Goal: Task Accomplishment & Management: Use online tool/utility

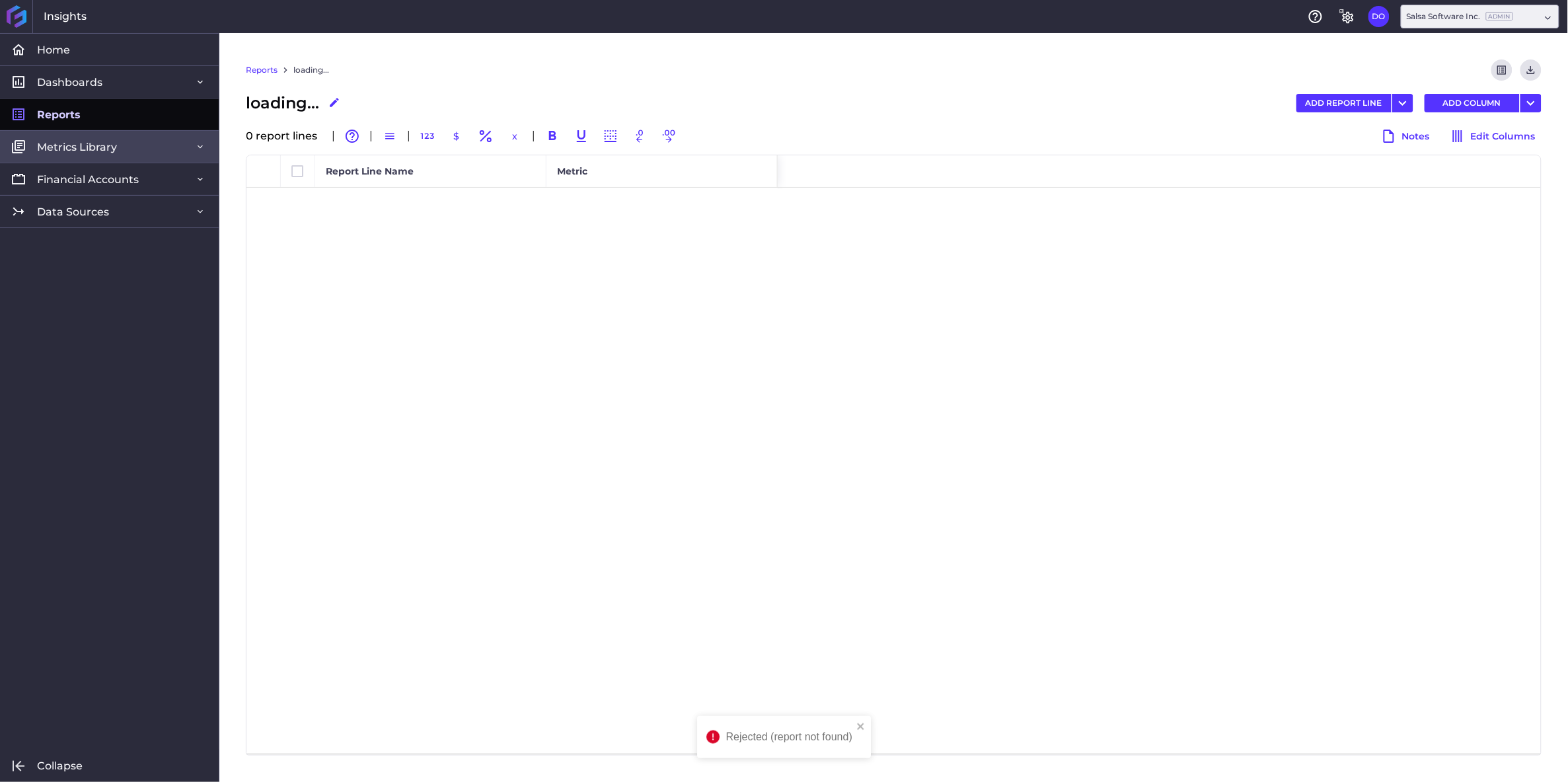
click at [110, 145] on span "Metrics Library" at bounding box center [77, 147] width 80 height 14
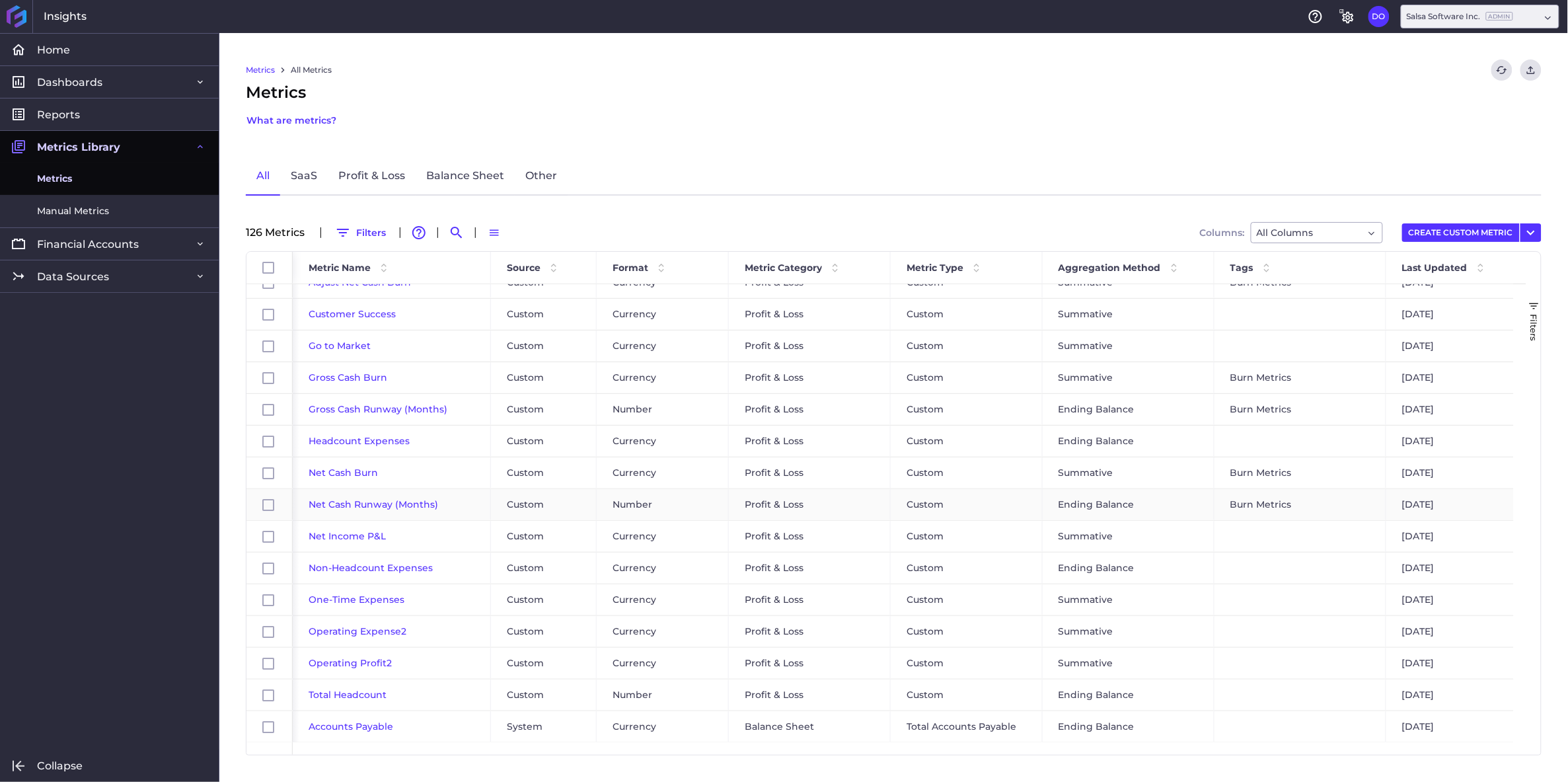
scroll to position [531, 0]
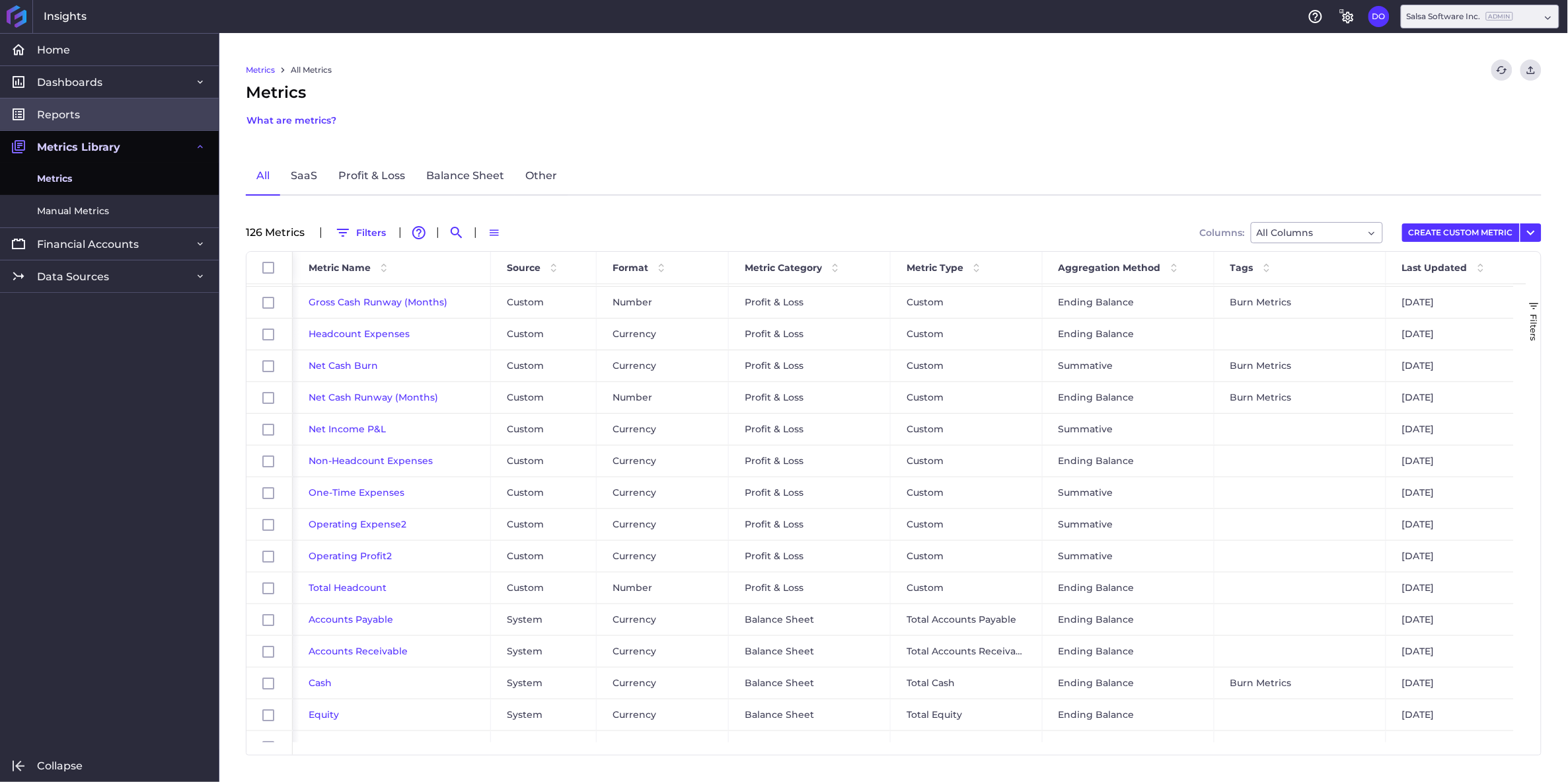
click at [72, 115] on span "Reports" at bounding box center [58, 115] width 43 height 14
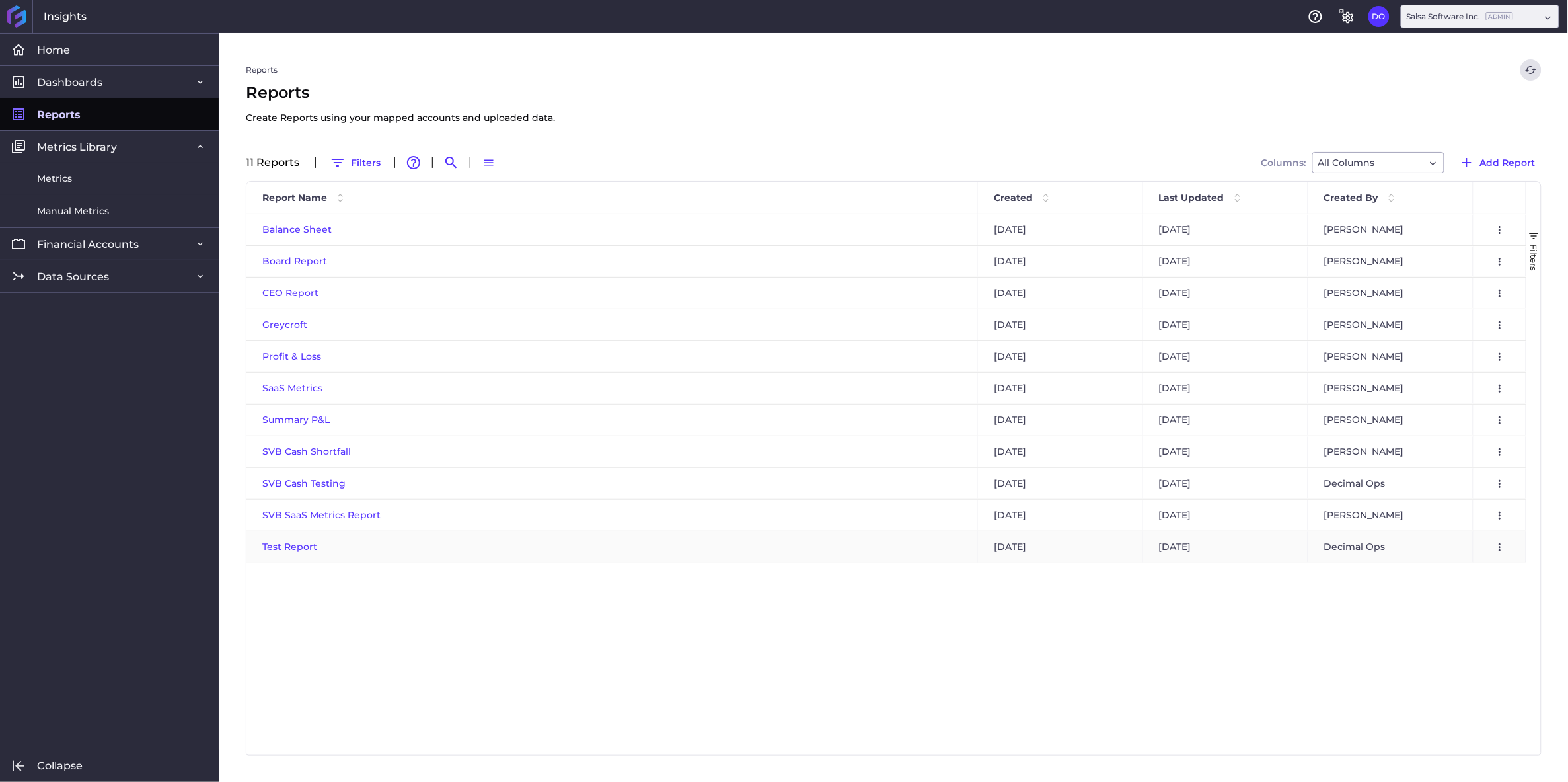
click at [294, 548] on span "Test Report" at bounding box center [289, 547] width 55 height 12
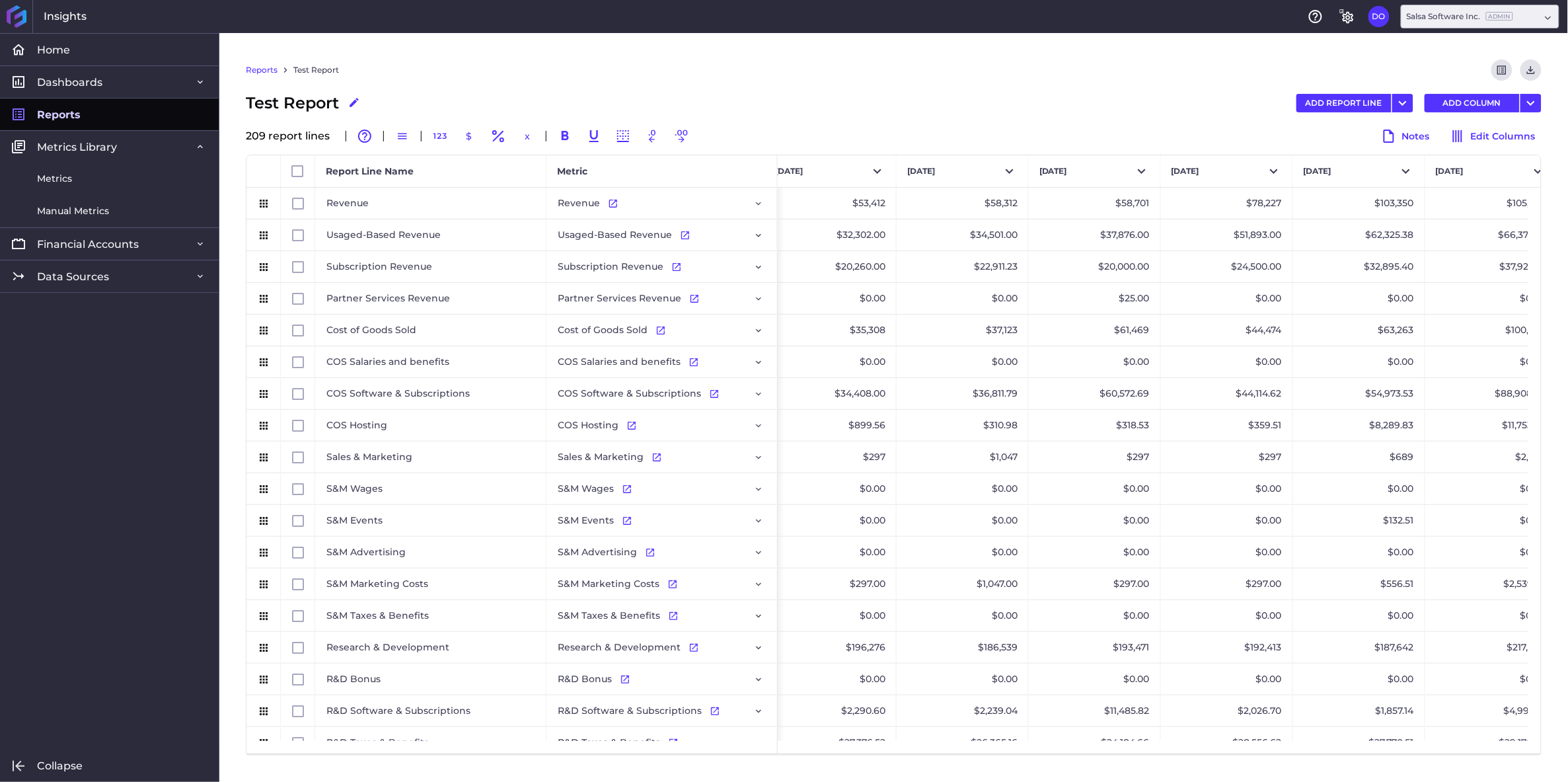
scroll to position [0, 5191]
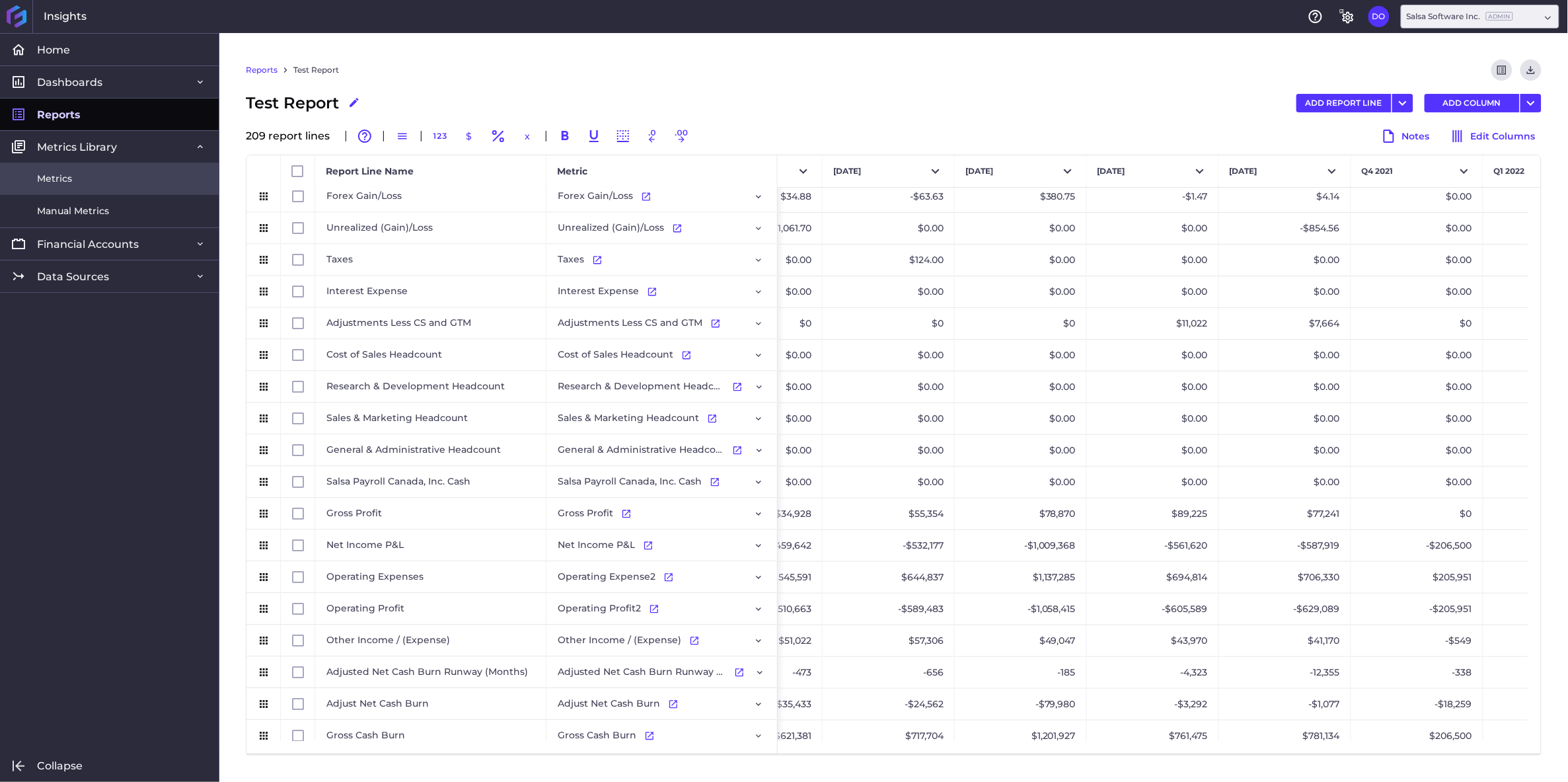
click at [66, 168] on link "Metrics" at bounding box center [109, 179] width 218 height 32
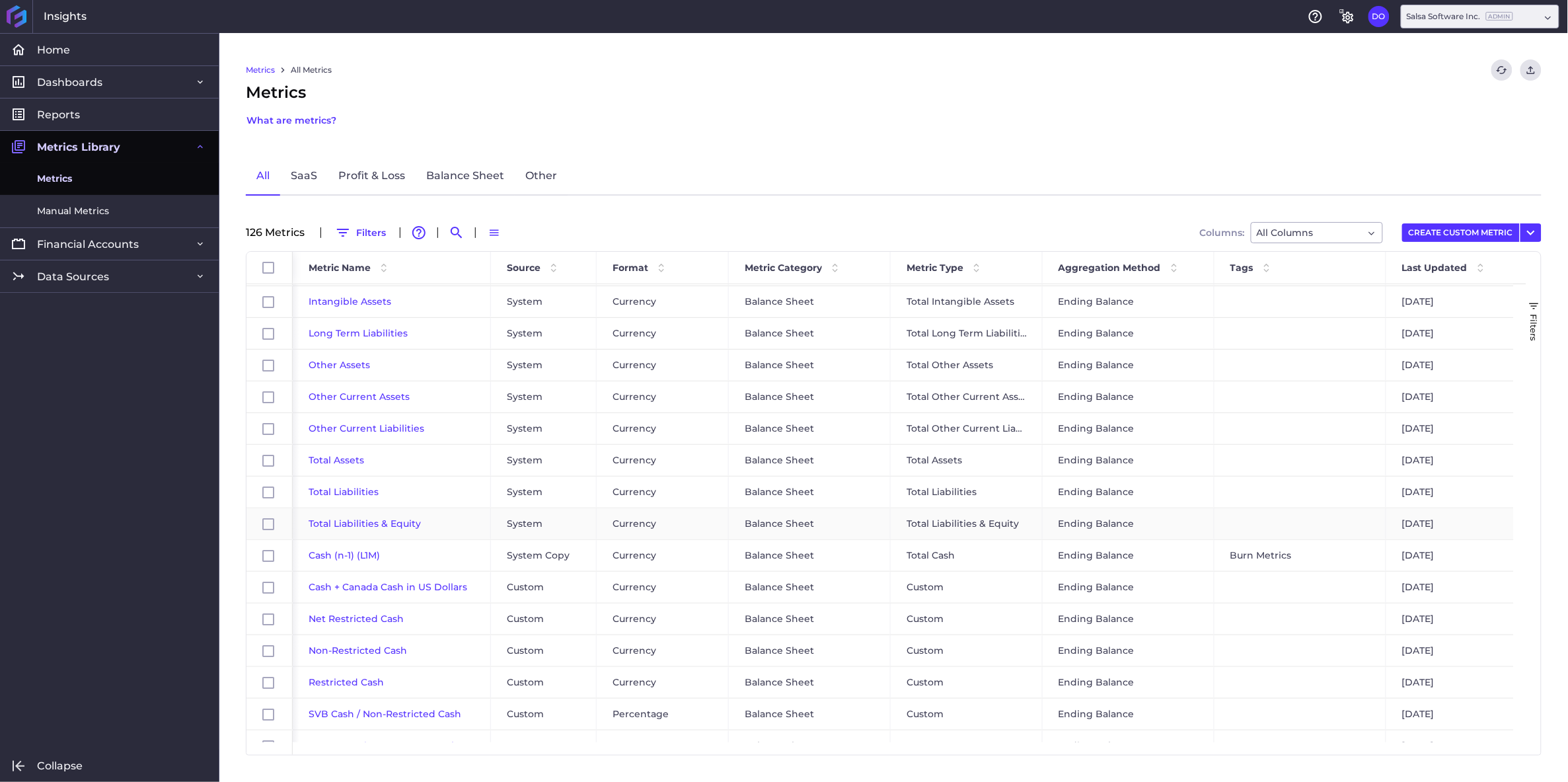
scroll to position [1031, 0]
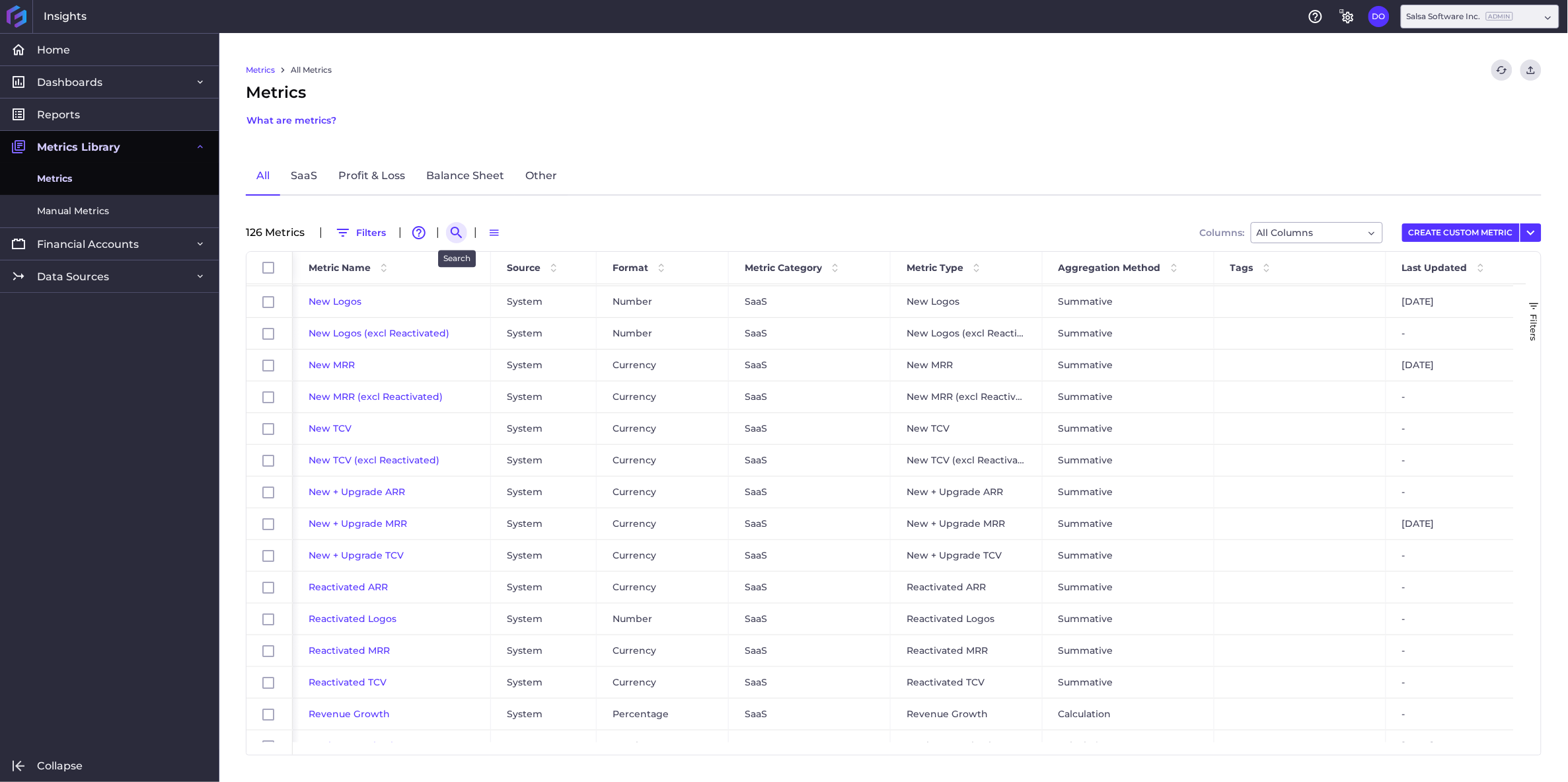
click at [457, 222] on button "Search by" at bounding box center [456, 232] width 21 height 21
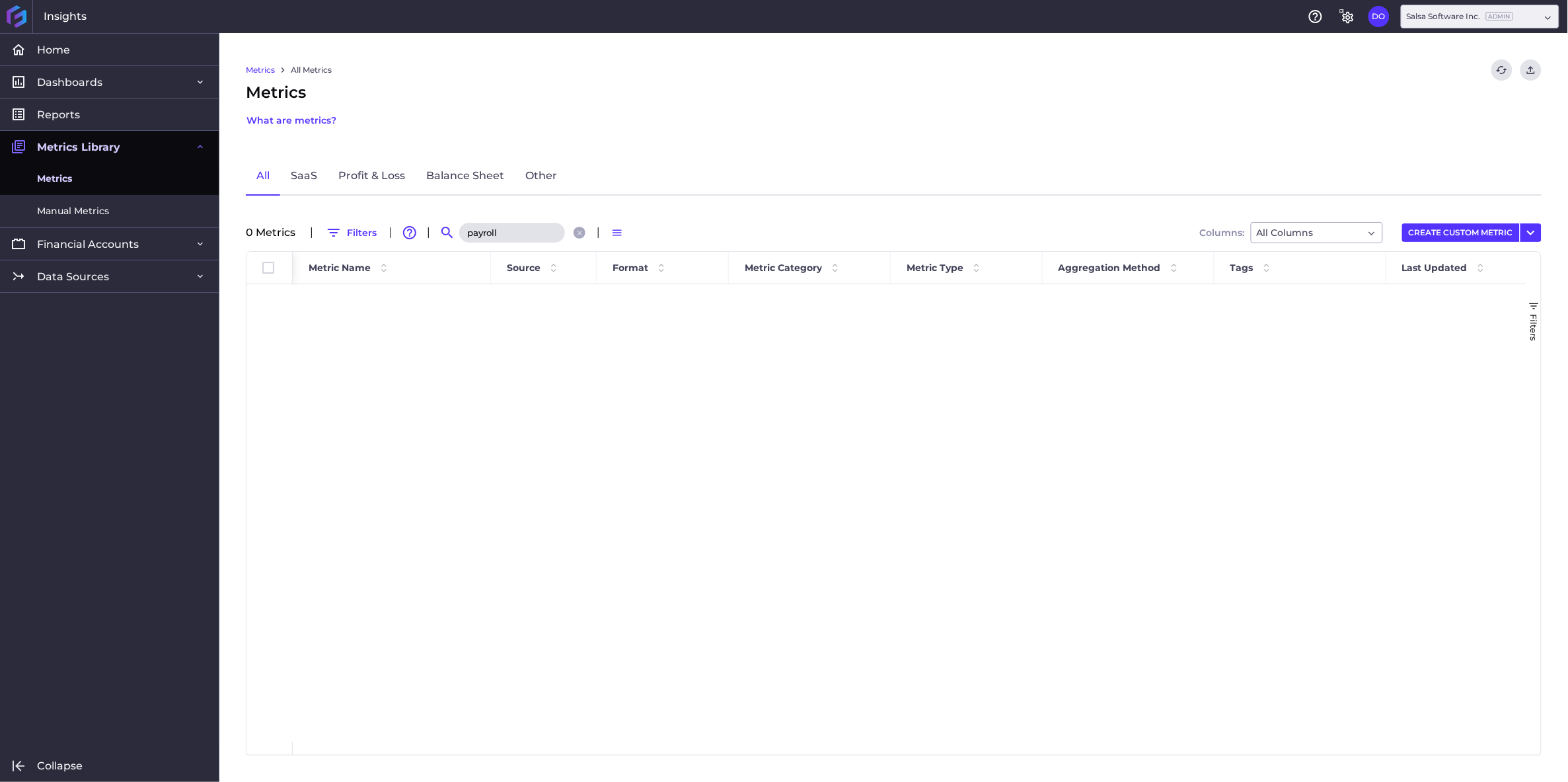
type input "payroll"
click at [64, 108] on span "Reports" at bounding box center [58, 115] width 43 height 14
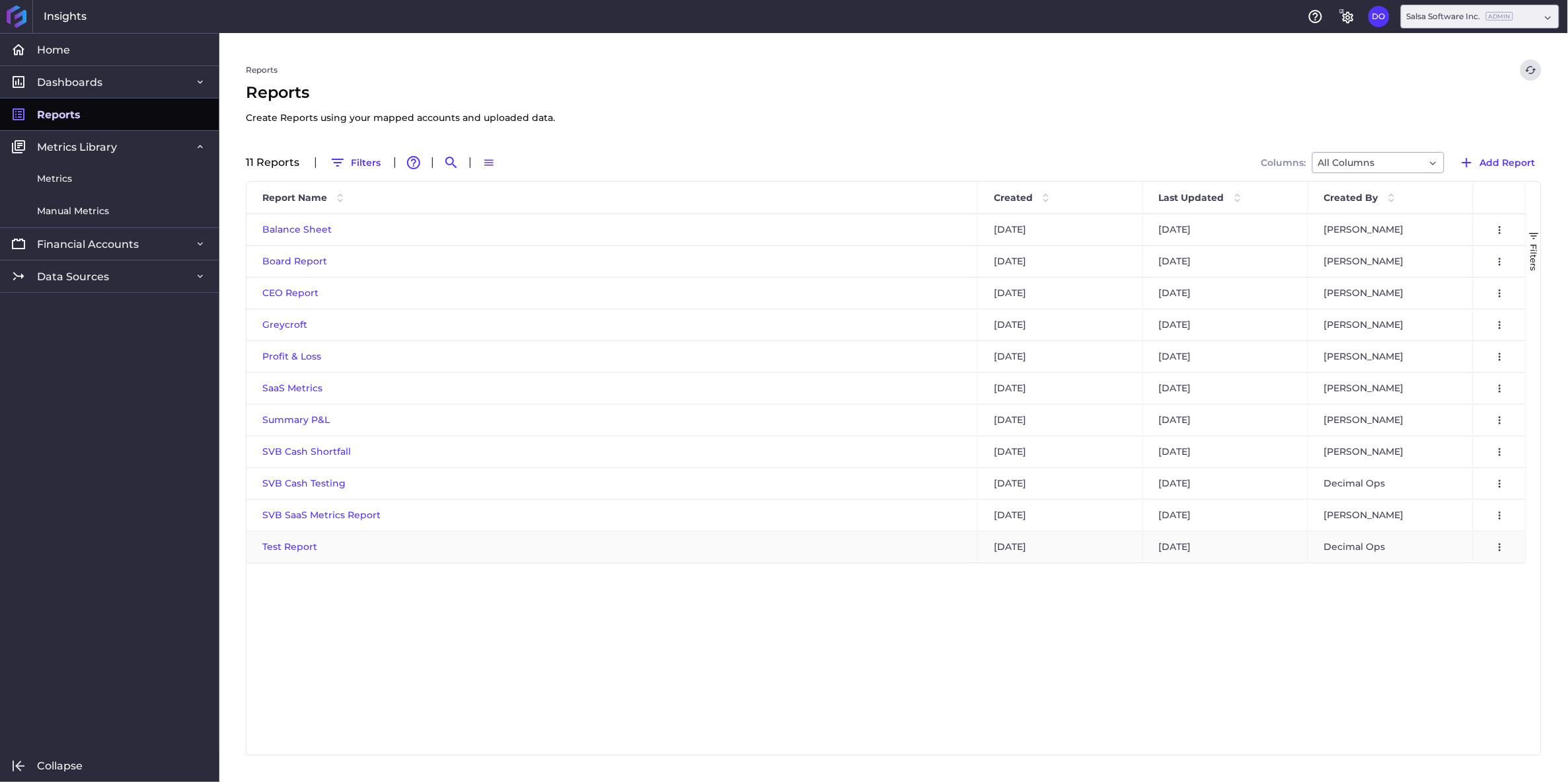
click at [280, 546] on span "Test Report" at bounding box center [289, 547] width 55 height 12
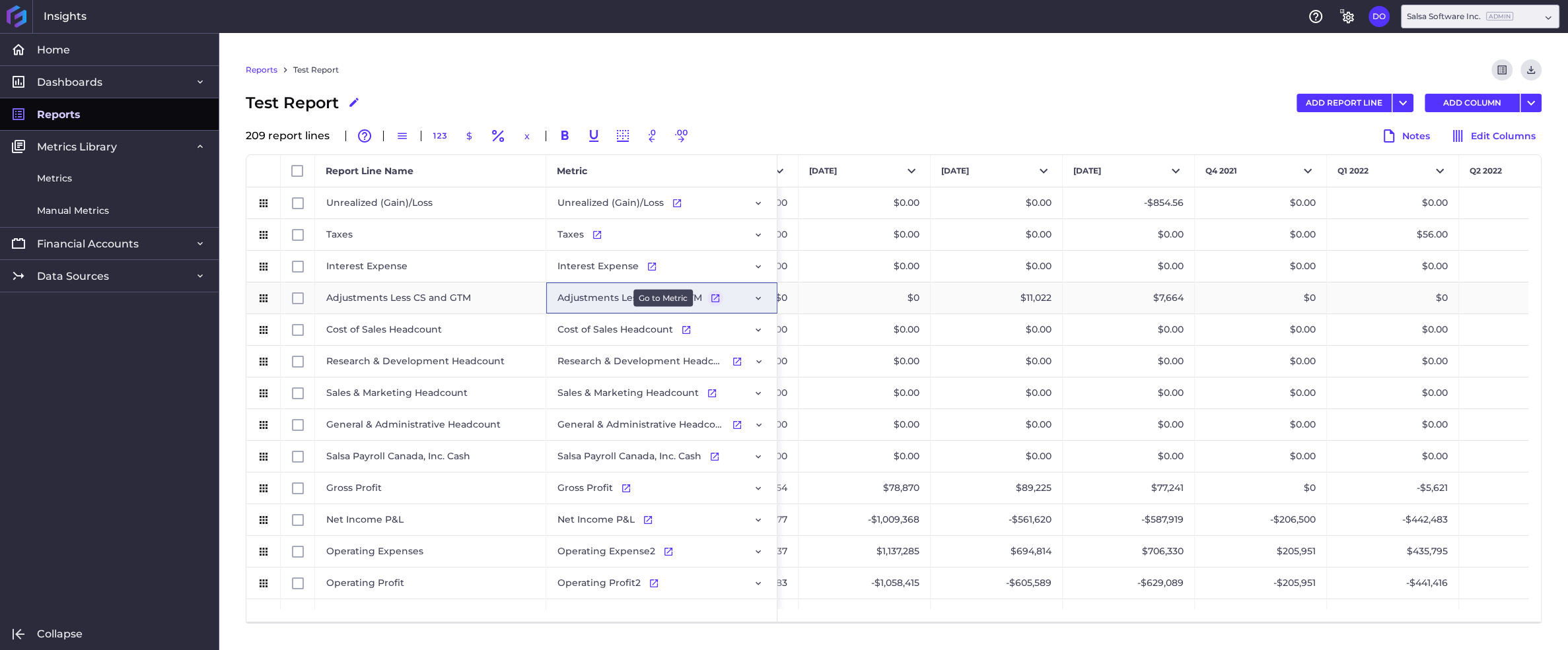
click at [714, 297] on icon "Press SPACE to select this row." at bounding box center [715, 298] width 11 height 11
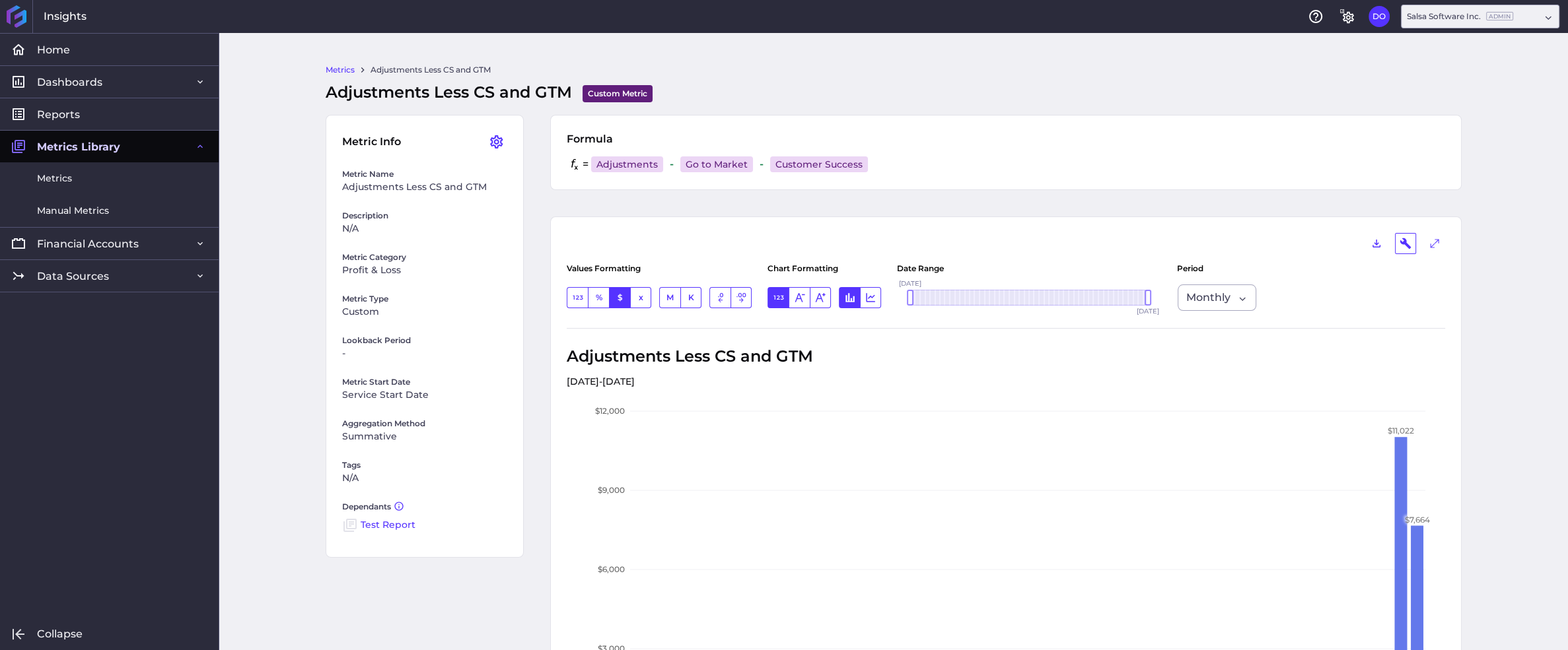
click at [386, 523] on link "Test Report" at bounding box center [388, 525] width 55 height 12
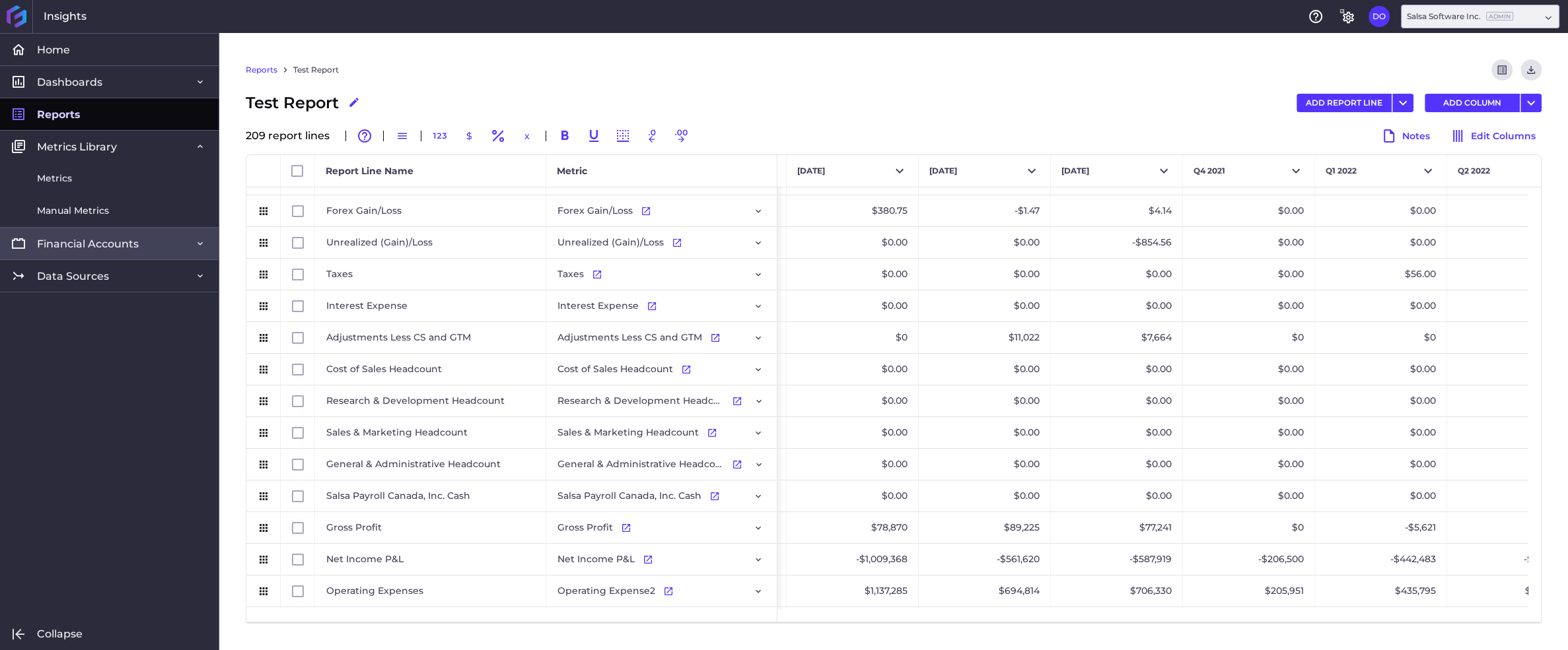
click at [78, 241] on span "Financial Accounts" at bounding box center [88, 244] width 102 height 14
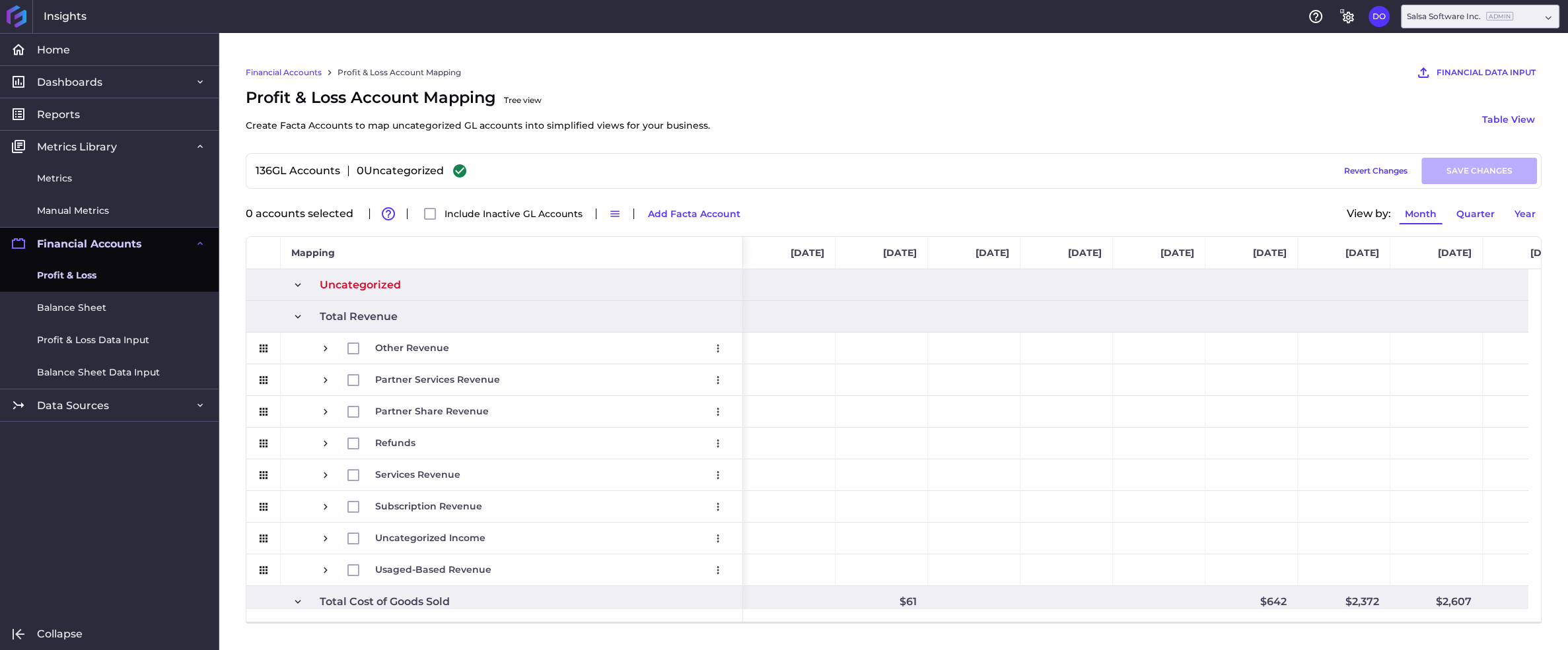
click at [76, 277] on span "Profit & Loss" at bounding box center [67, 276] width 60 height 14
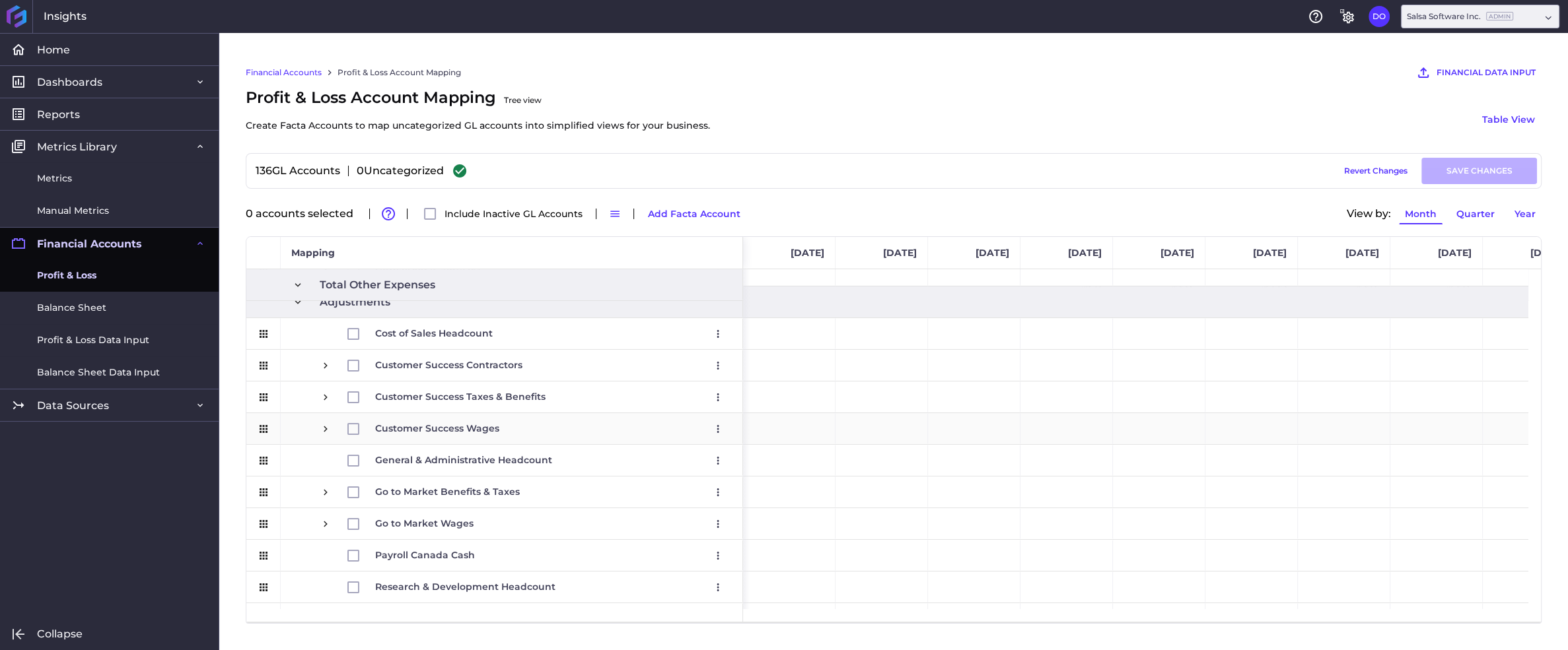
scroll to position [1837, 0]
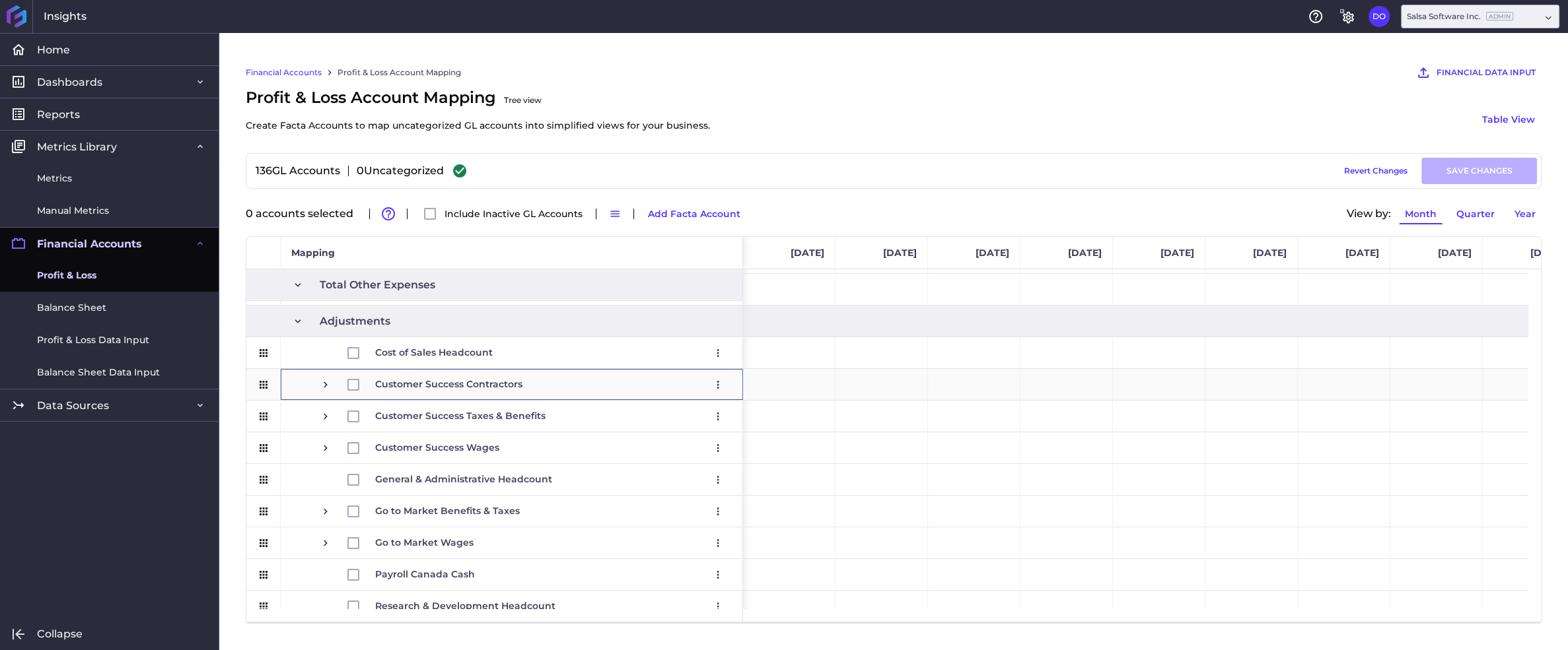
click at [326, 384] on span "Press SPACE to select this row." at bounding box center [326, 385] width 12 height 12
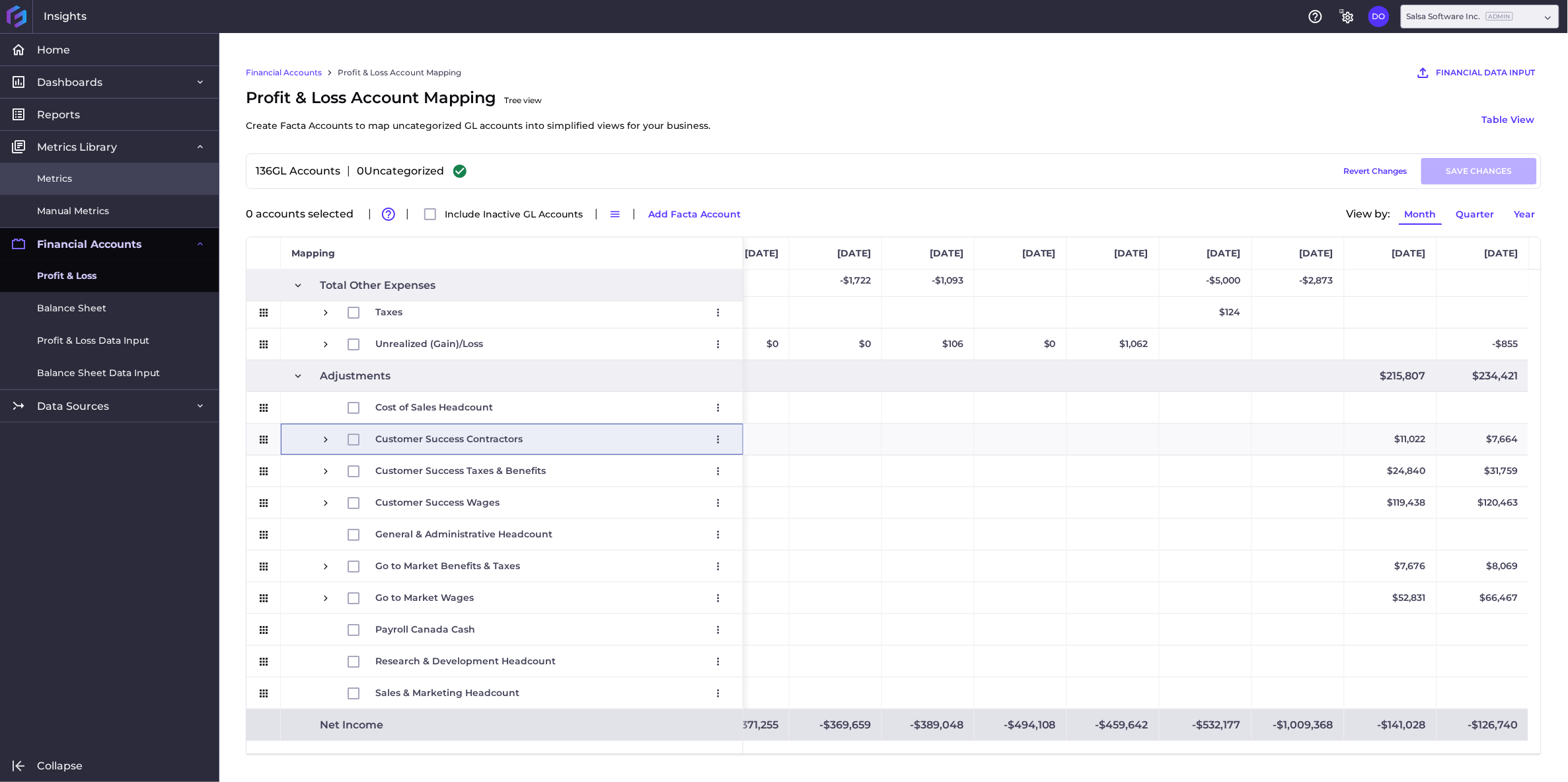
click at [67, 180] on span "Metrics" at bounding box center [54, 179] width 35 height 14
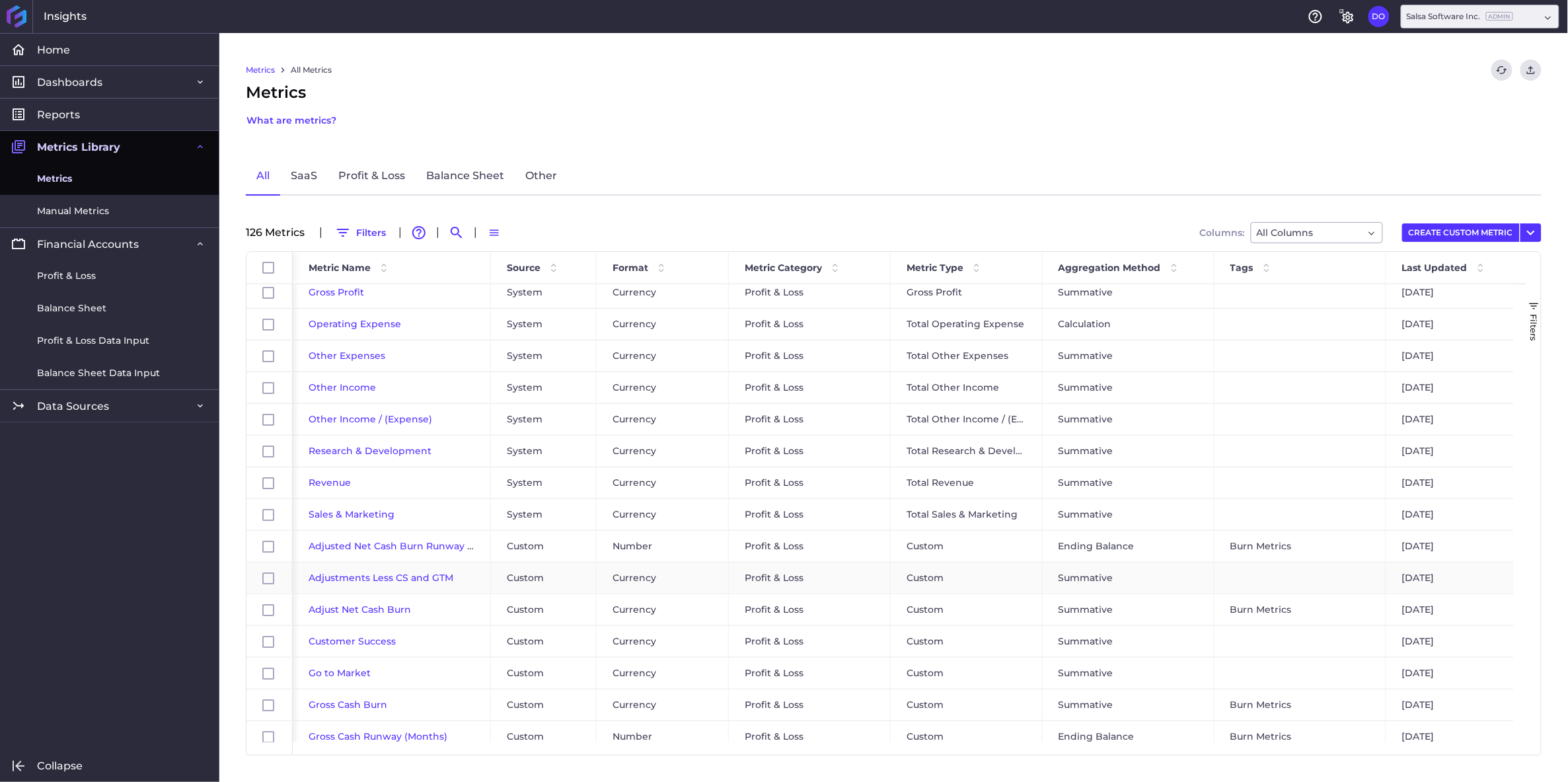
click at [368, 578] on span "Adjustments Less CS and GTM" at bounding box center [380, 578] width 145 height 12
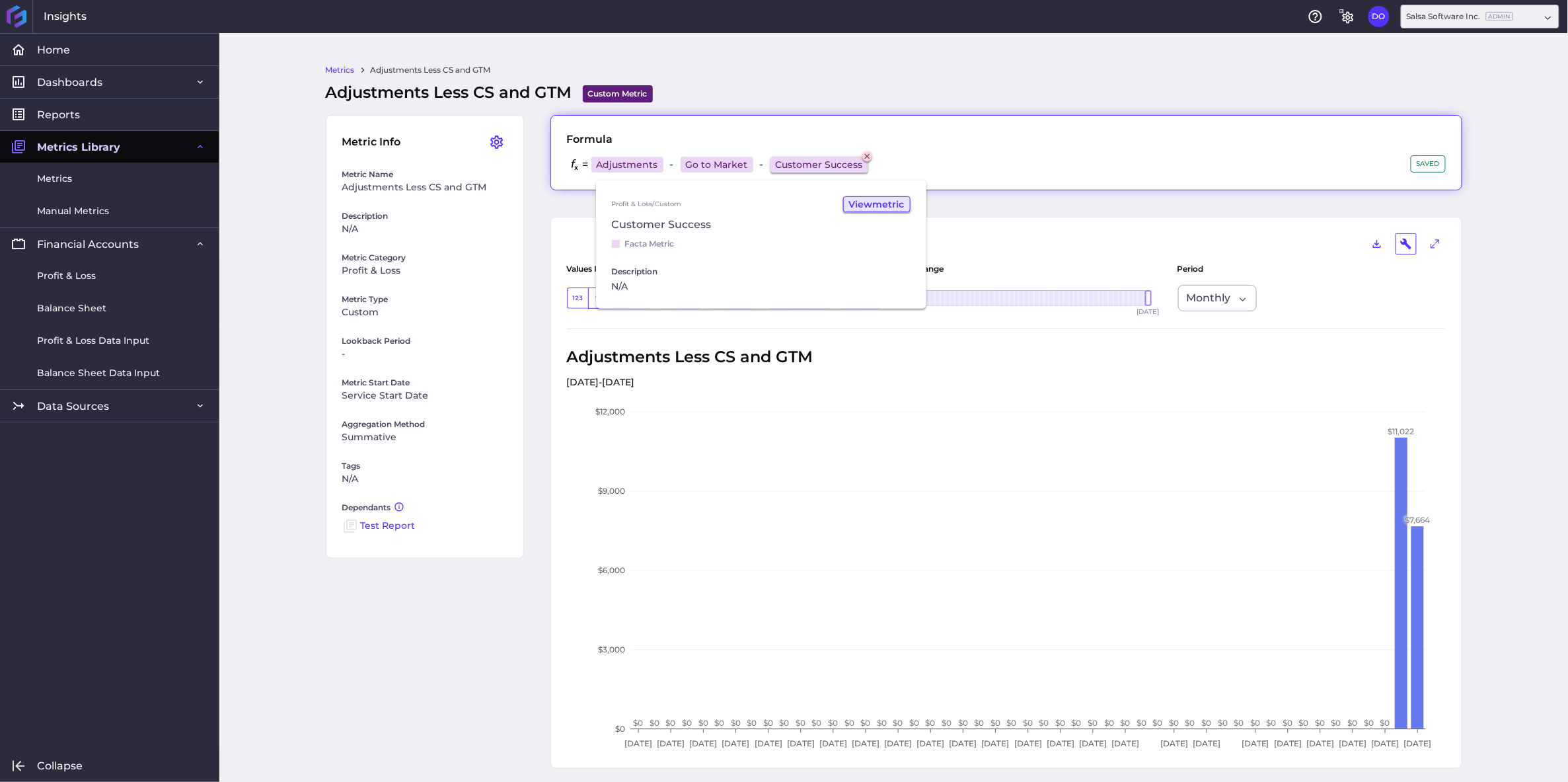
click at [891, 203] on button "View metric" at bounding box center [877, 204] width 68 height 16
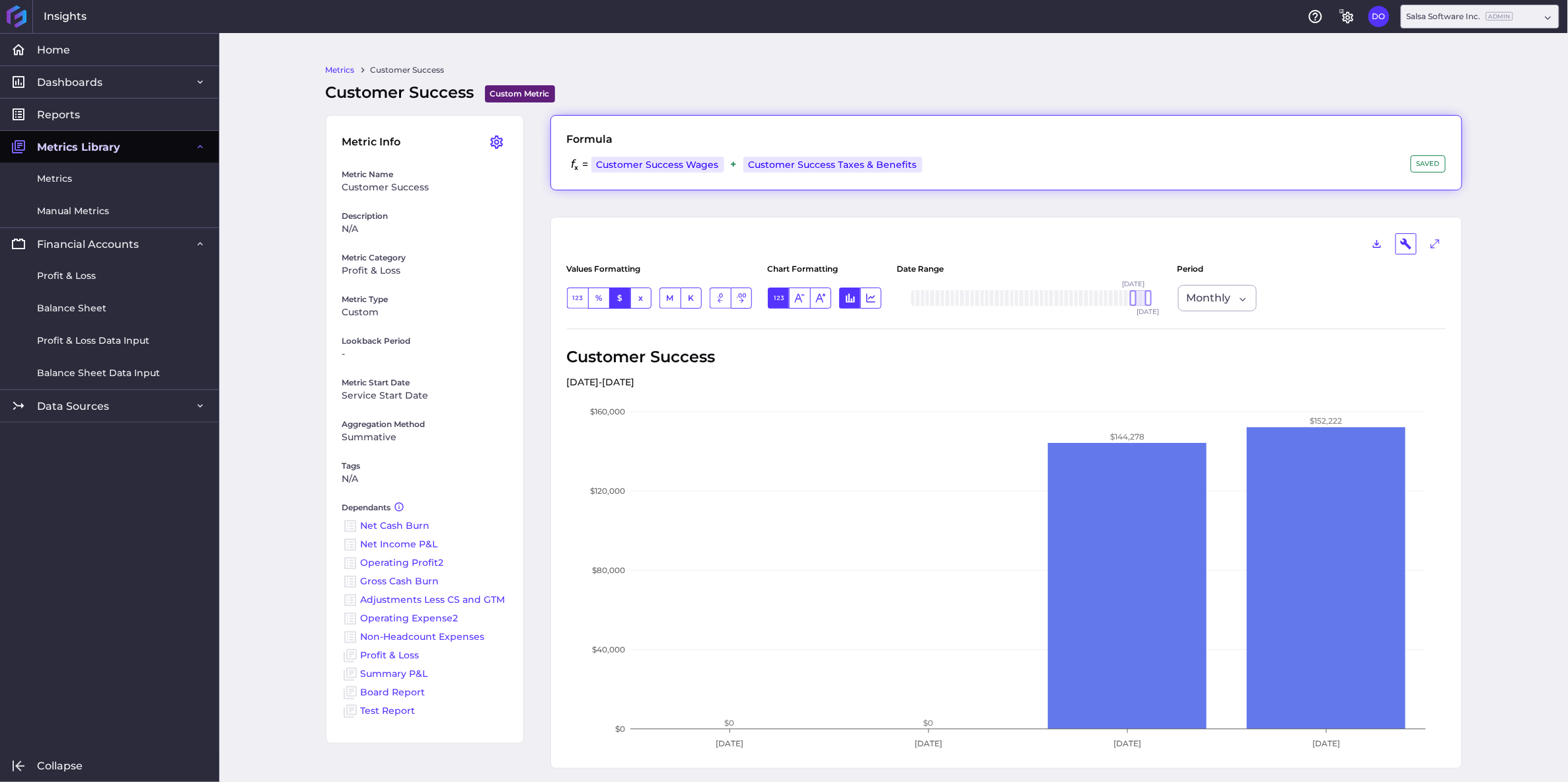
click at [943, 160] on div "= Customer Success Wages Profit & Loss / Adjustments View account Customer Succ…" at bounding box center [1005, 165] width 879 height 19
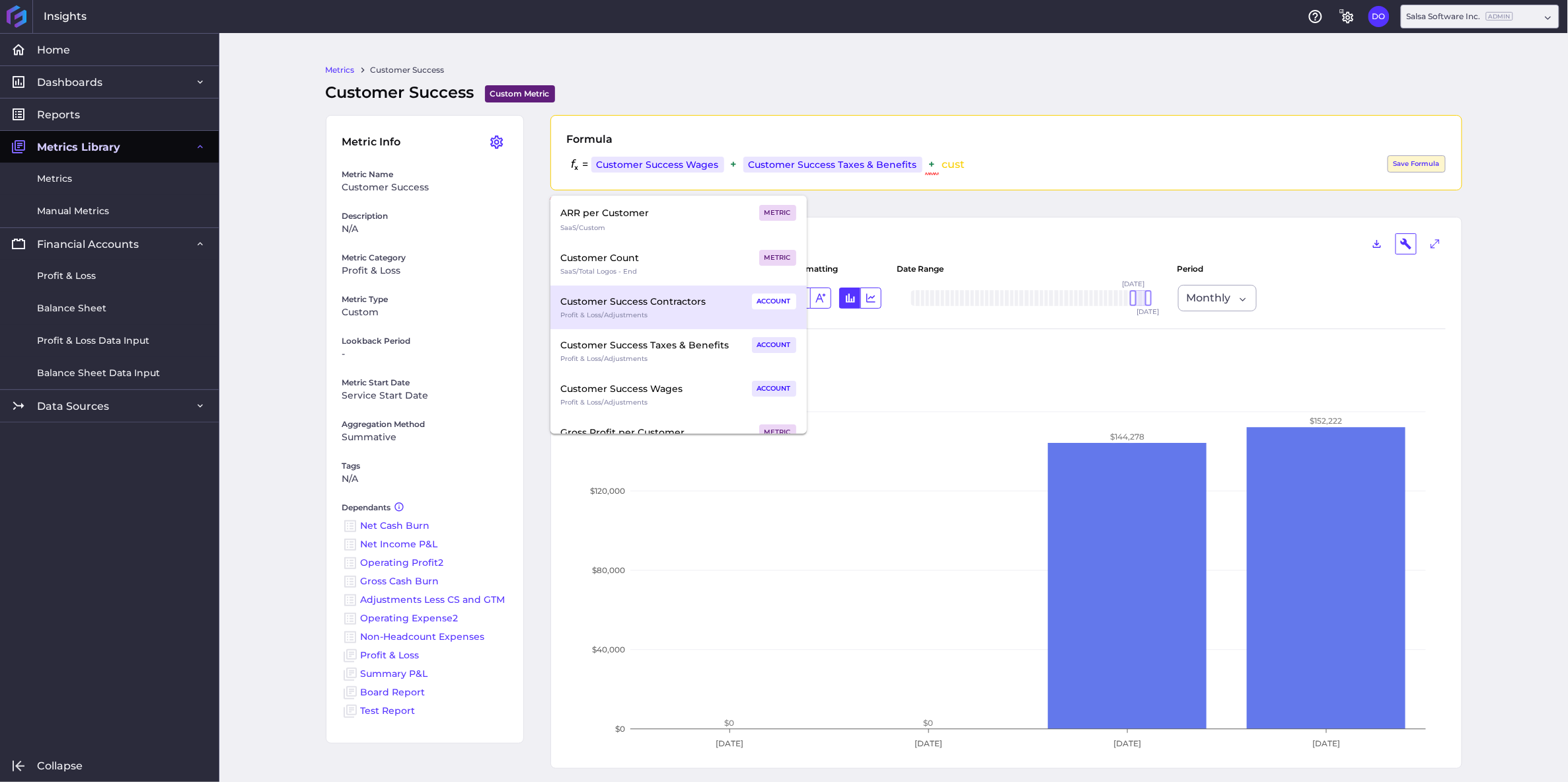
click at [591, 310] on div "Profit & Loss / Adjustments" at bounding box center [678, 315] width 235 height 12
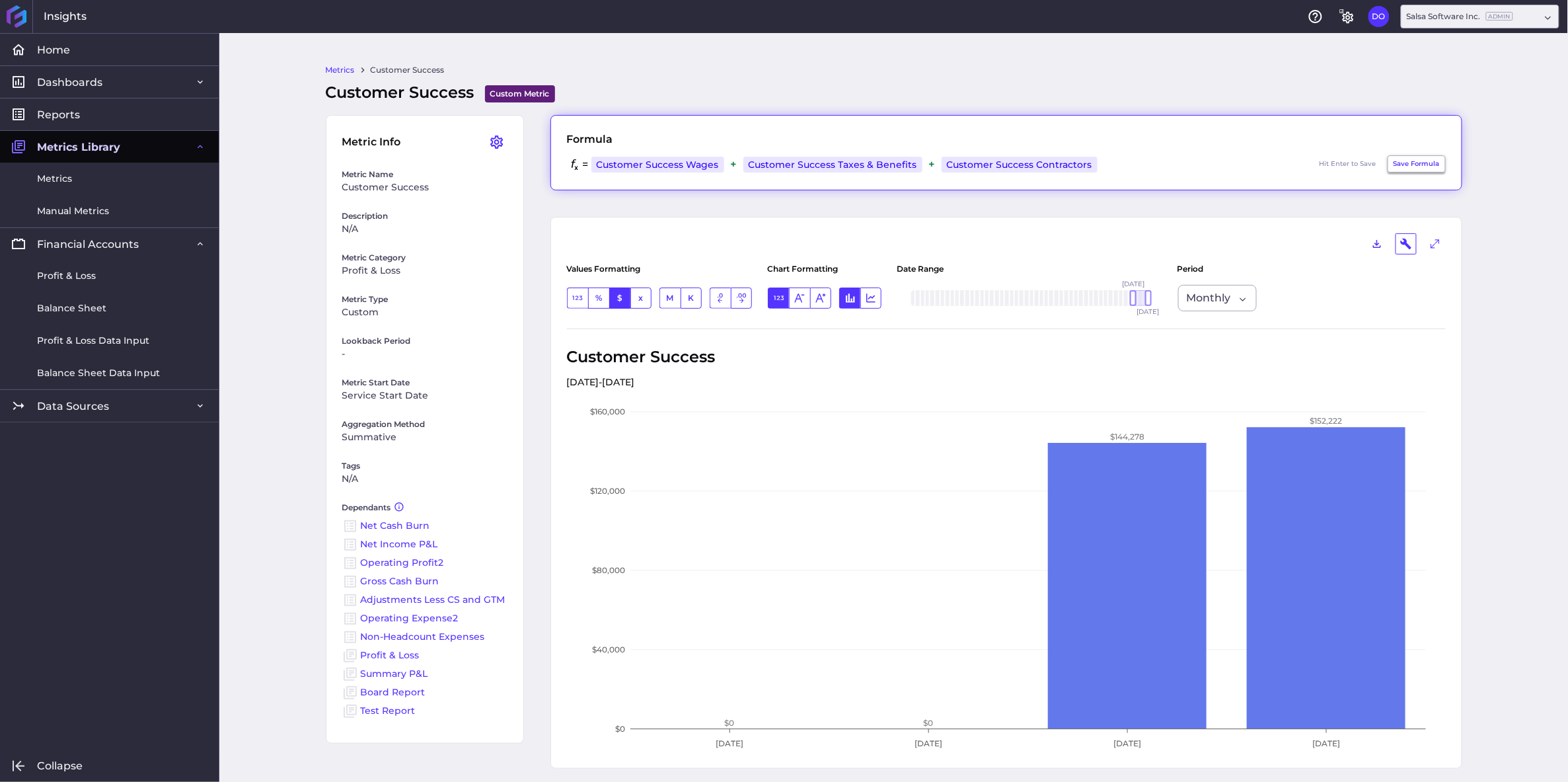
click at [1421, 163] on button "Save Formula" at bounding box center [1416, 164] width 58 height 17
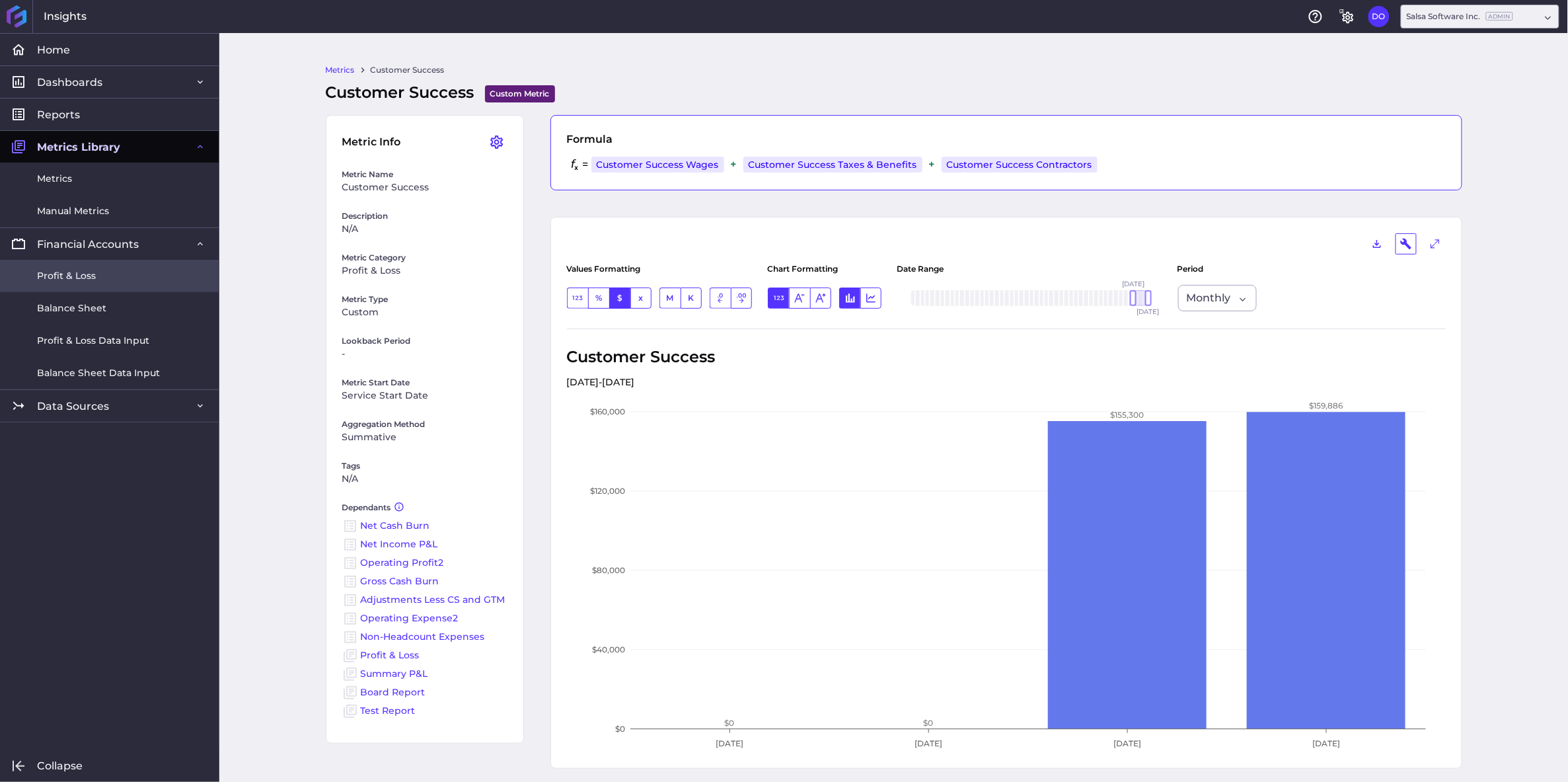
click at [56, 275] on span "Profit & Loss" at bounding box center [66, 276] width 59 height 14
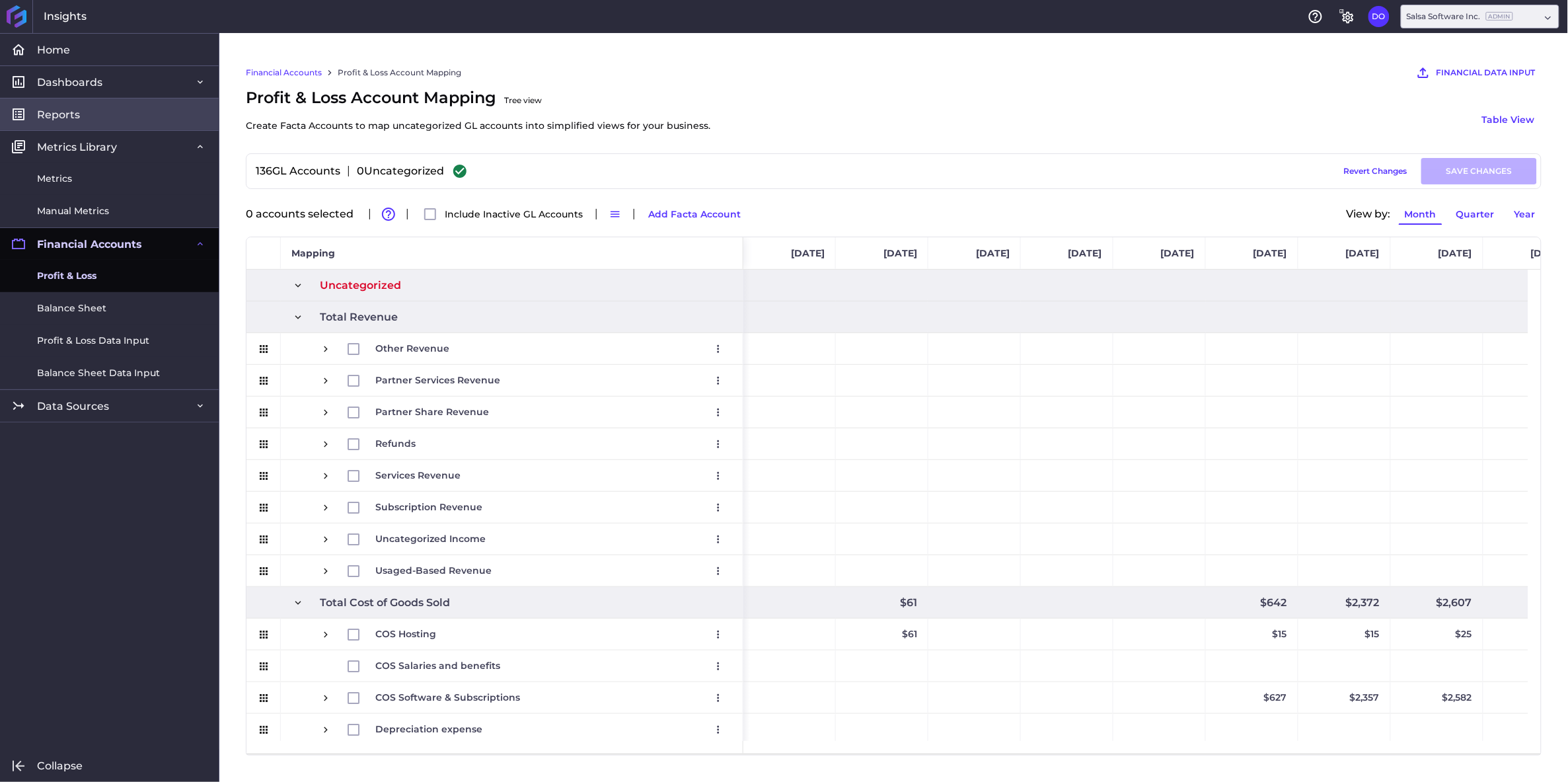
click at [71, 103] on link "Reports" at bounding box center [109, 114] width 218 height 32
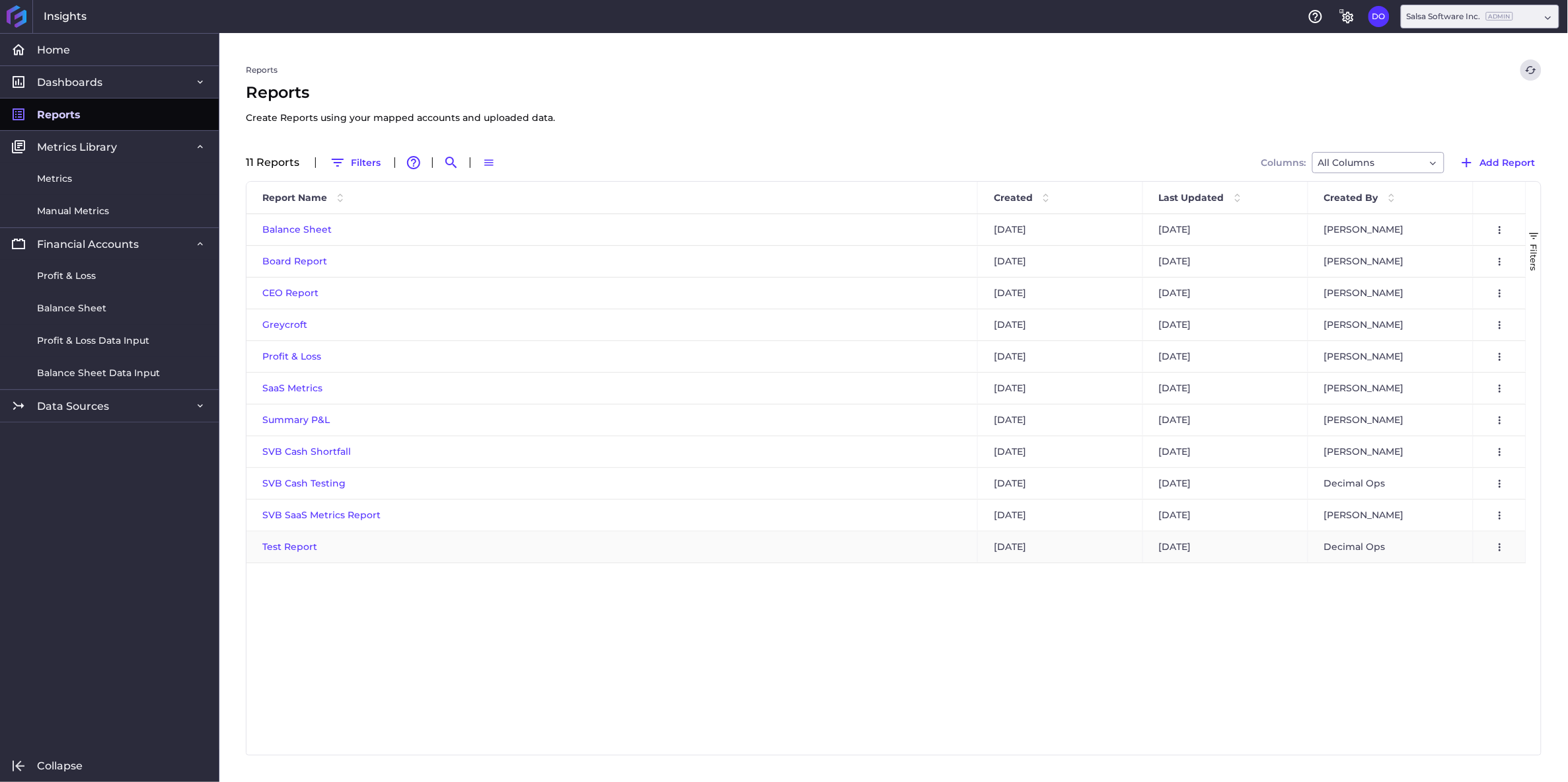
click at [283, 548] on span "Test Report" at bounding box center [289, 547] width 55 height 12
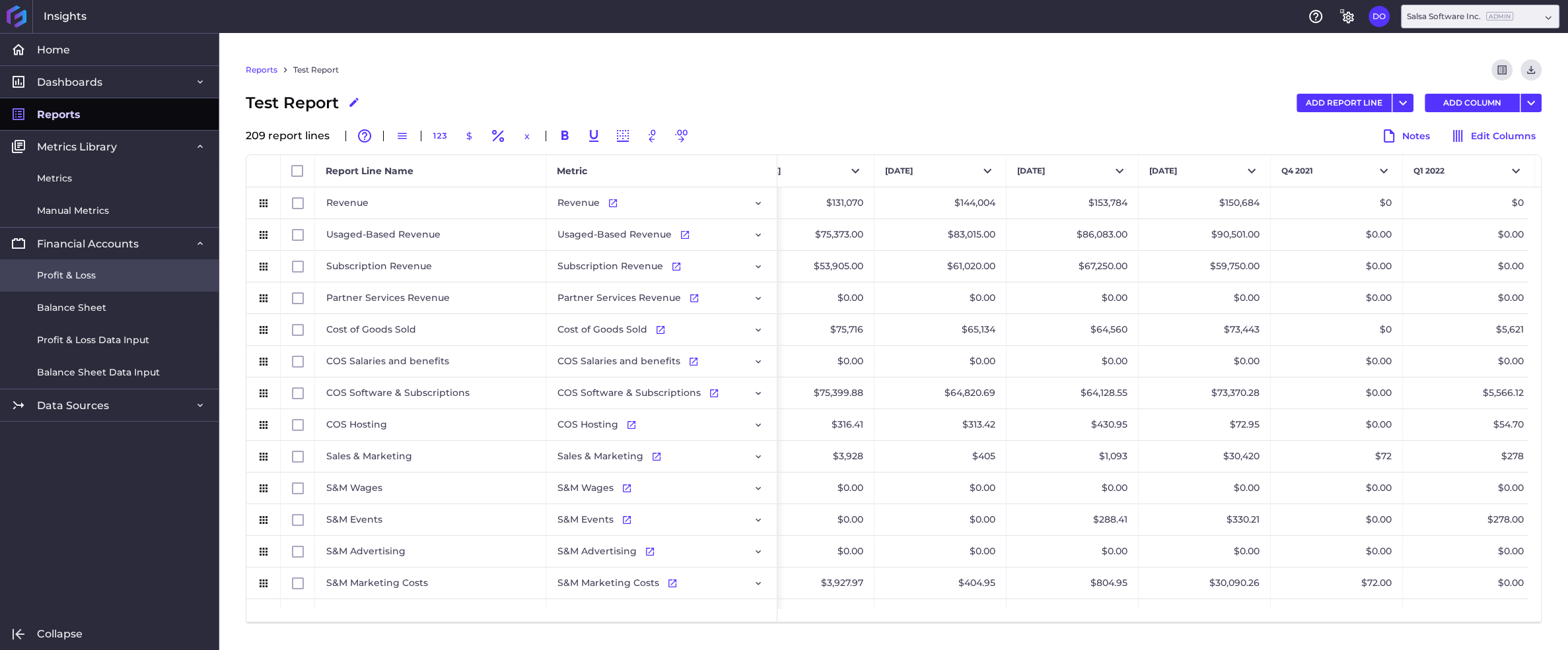
click at [68, 275] on span "Profit & Loss" at bounding box center [66, 276] width 59 height 14
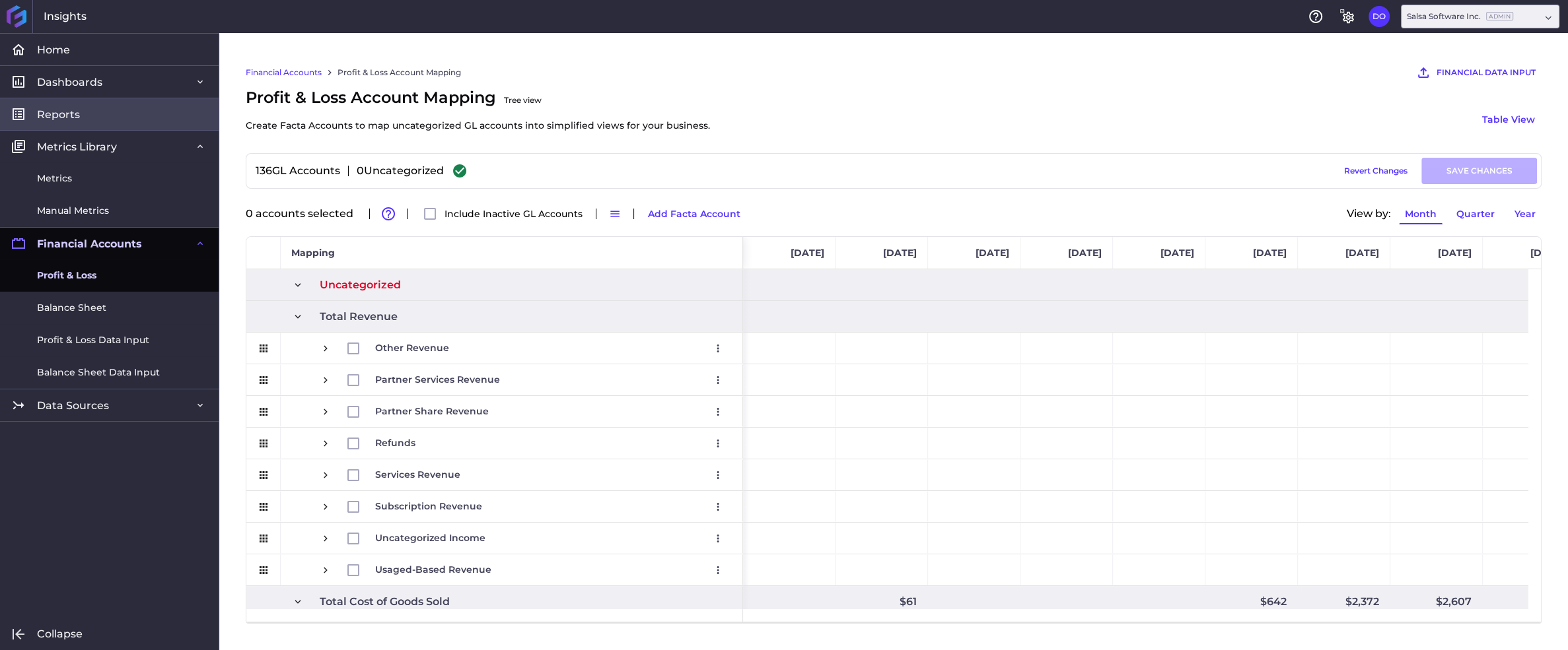
click at [58, 119] on span "Reports" at bounding box center [58, 115] width 43 height 14
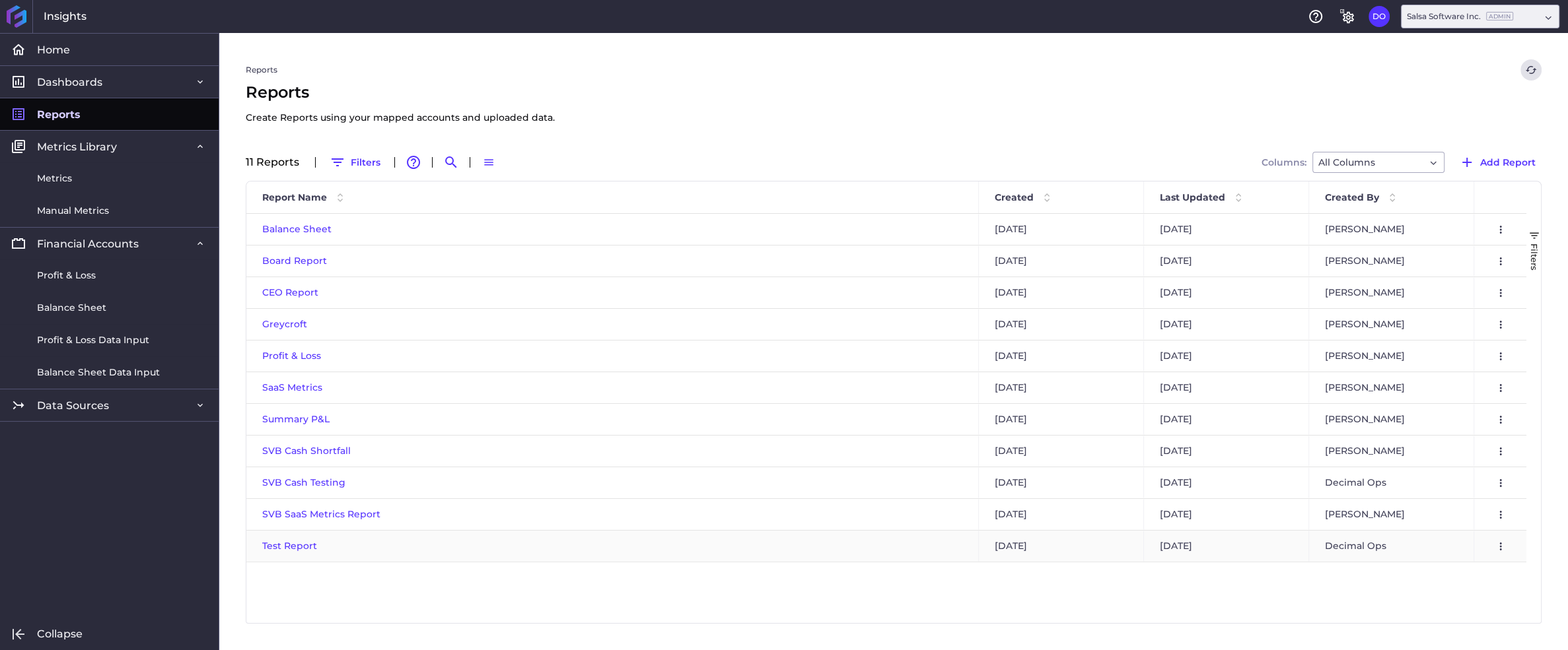
click at [292, 546] on span "Test Report" at bounding box center [289, 546] width 55 height 12
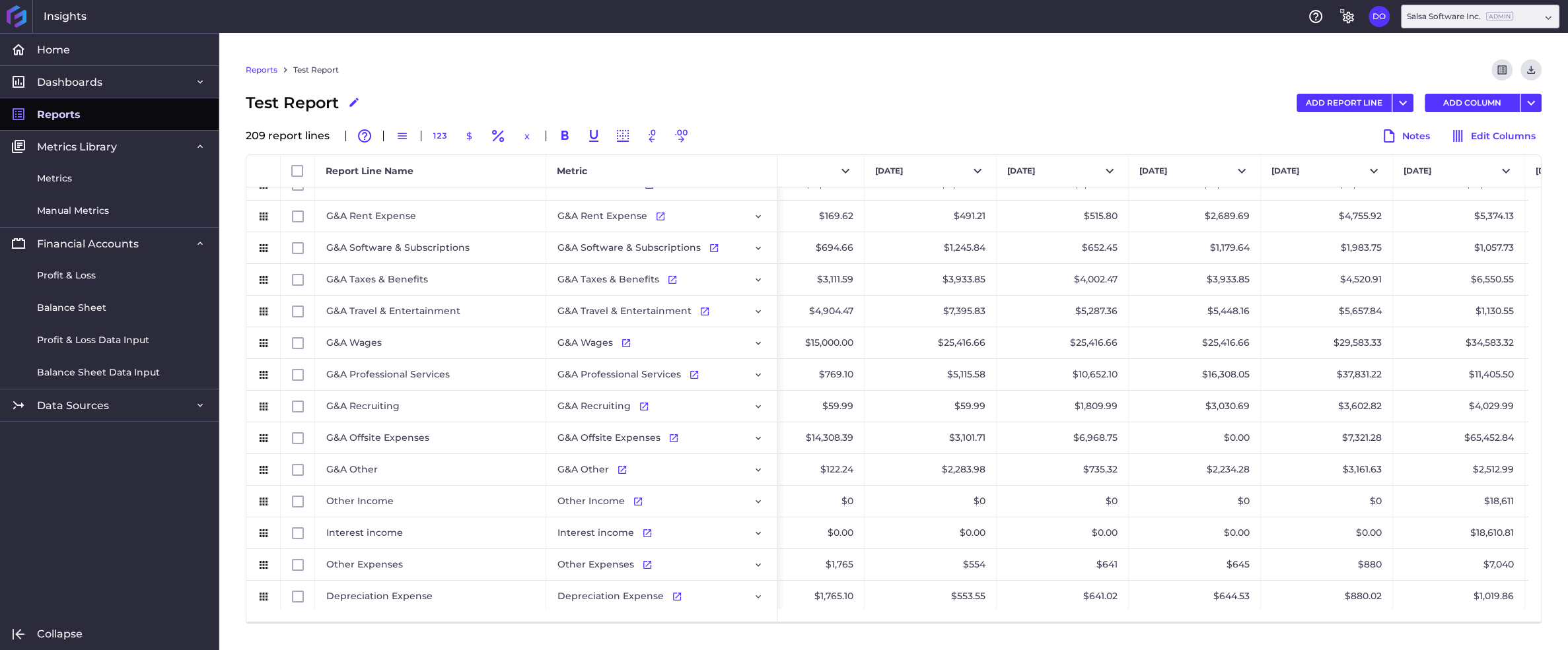
scroll to position [0, 1404]
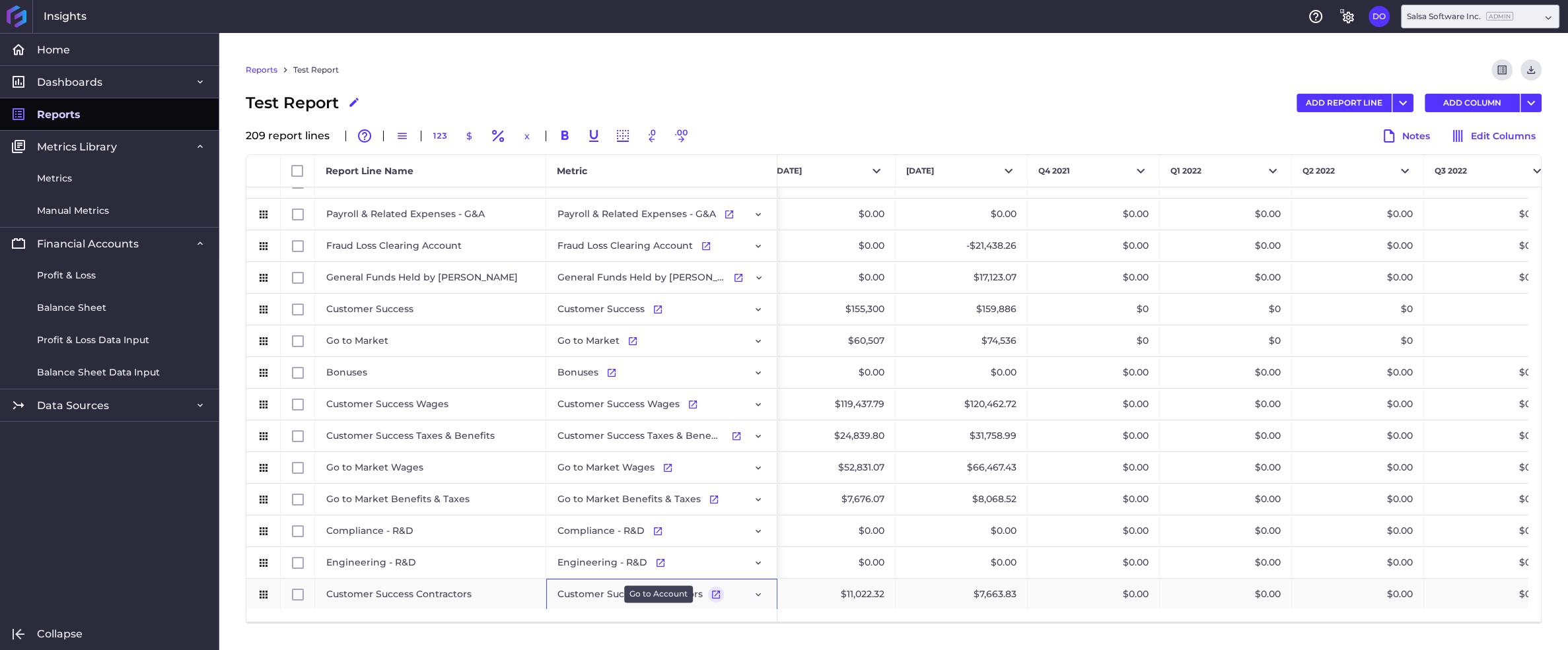
click at [715, 595] on icon "Press SPACE to select this row." at bounding box center [716, 594] width 11 height 11
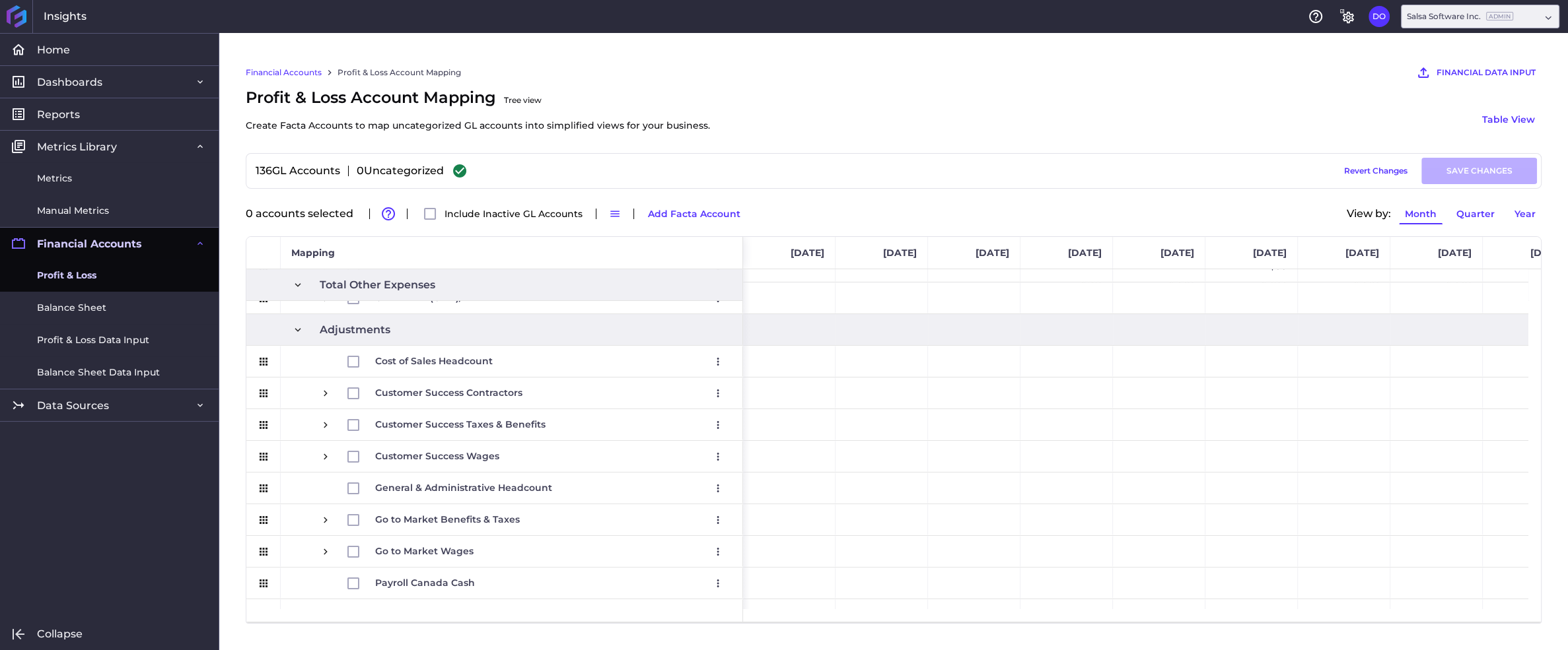
scroll to position [1813, 0]
click at [324, 389] on span "Press SPACE to select this row." at bounding box center [326, 393] width 12 height 12
click at [324, 392] on span "Press SPACE to select this row." at bounding box center [326, 393] width 12 height 12
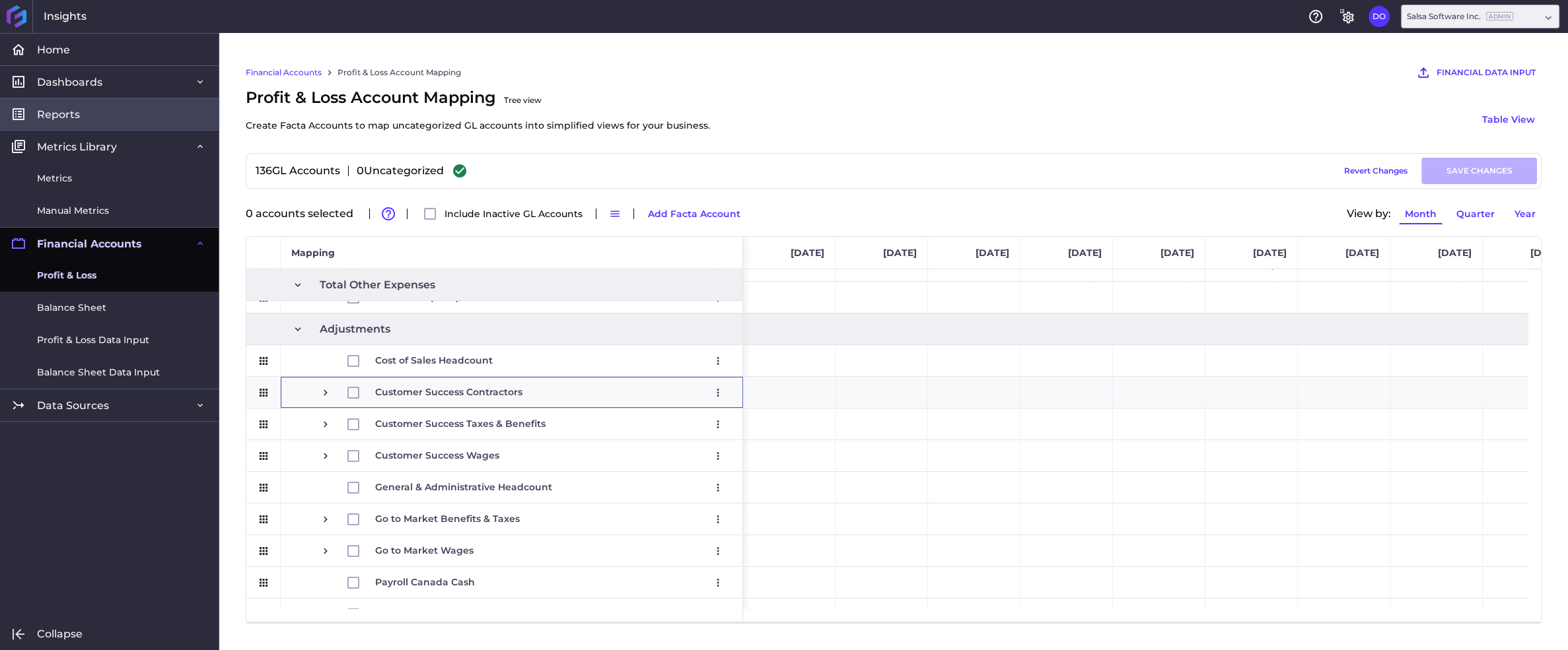
click at [75, 114] on span "Reports" at bounding box center [58, 115] width 43 height 14
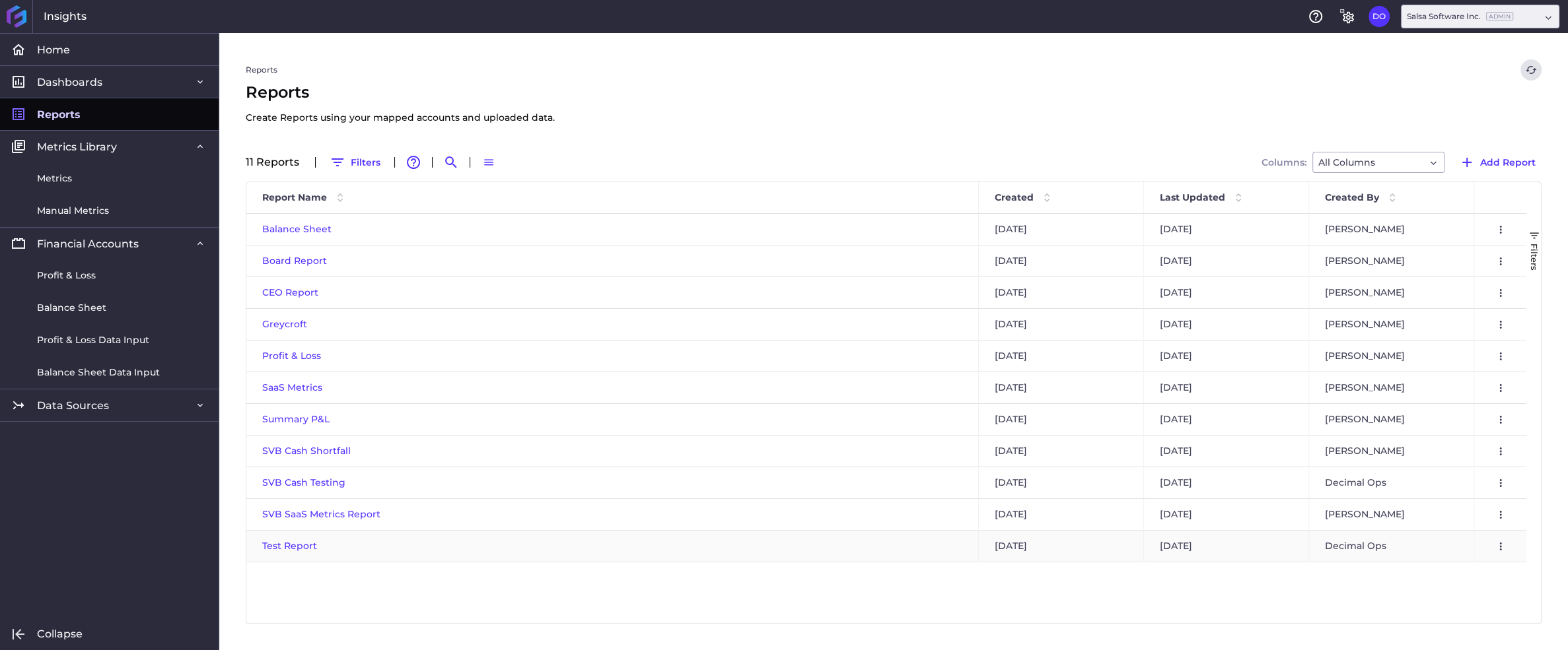
click at [290, 544] on span "Test Report" at bounding box center [289, 546] width 55 height 12
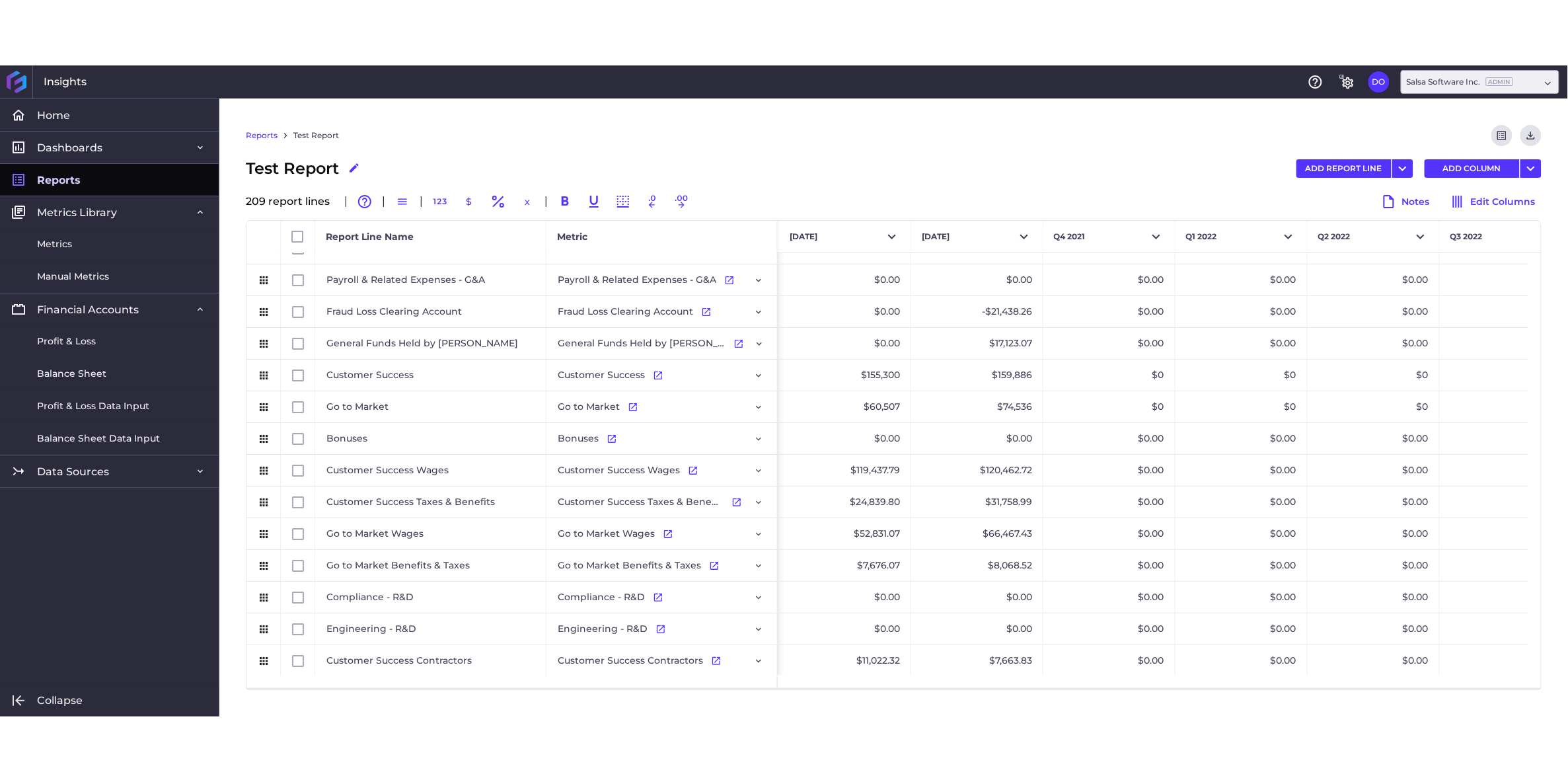
scroll to position [6075, 0]
